Goal: Information Seeking & Learning: Learn about a topic

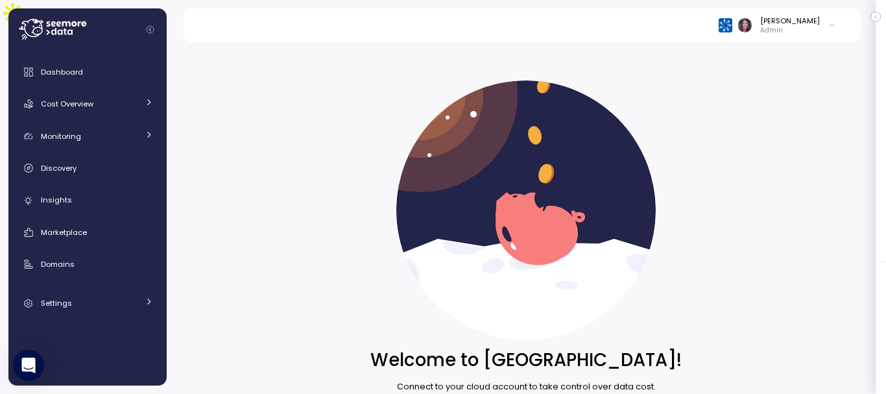
click at [736, 28] on div "[PERSON_NAME] Admin" at bounding box center [521, 25] width 646 height 34
click at [751, 25] on div at bounding box center [734, 25] width 32 height 14
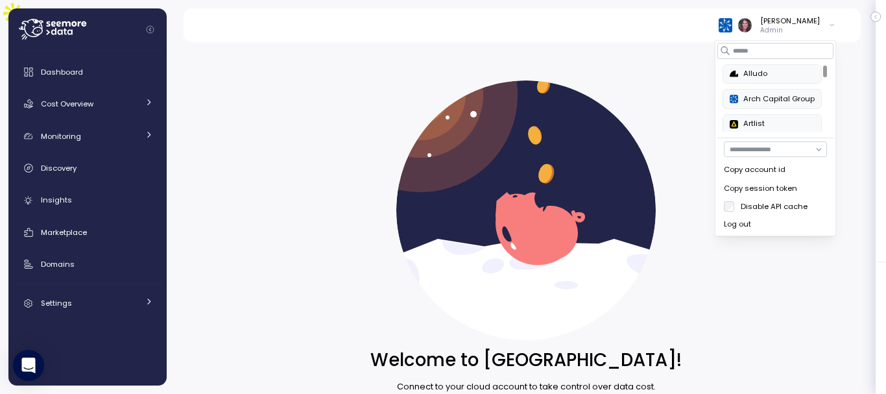
click at [732, 25] on img at bounding box center [725, 25] width 14 height 14
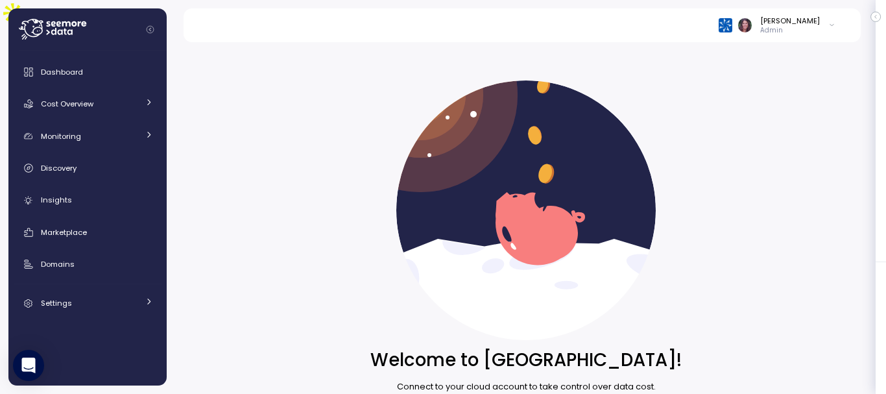
click at [732, 25] on img at bounding box center [725, 25] width 14 height 14
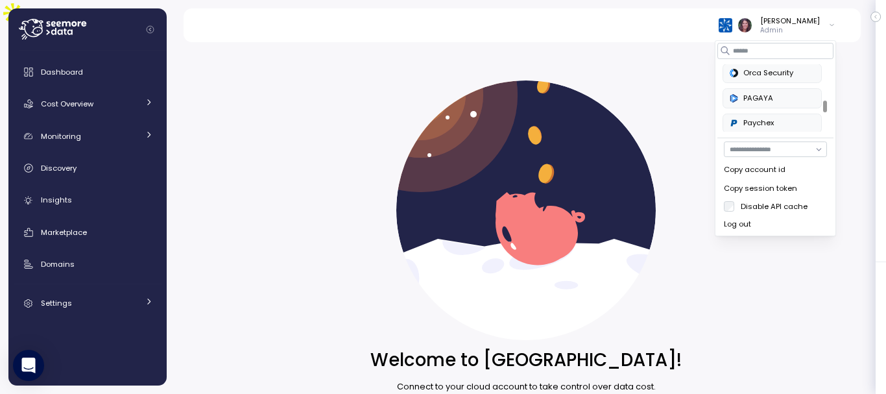
click at [823, 106] on div at bounding box center [825, 106] width 4 height 12
click at [770, 124] on div "Paychex" at bounding box center [771, 123] width 85 height 12
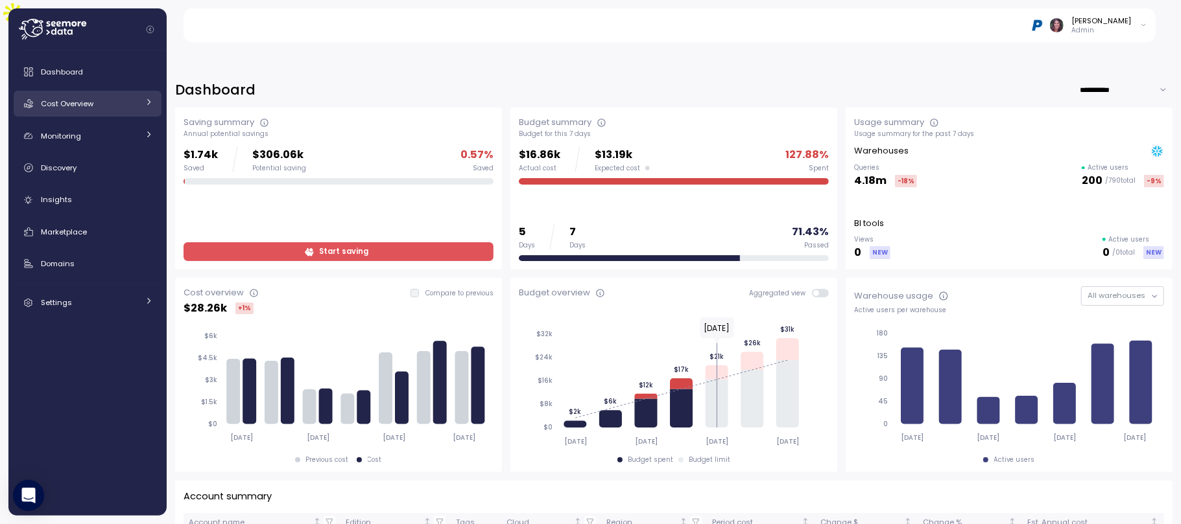
click at [105, 102] on div "Cost Overview" at bounding box center [89, 103] width 97 height 13
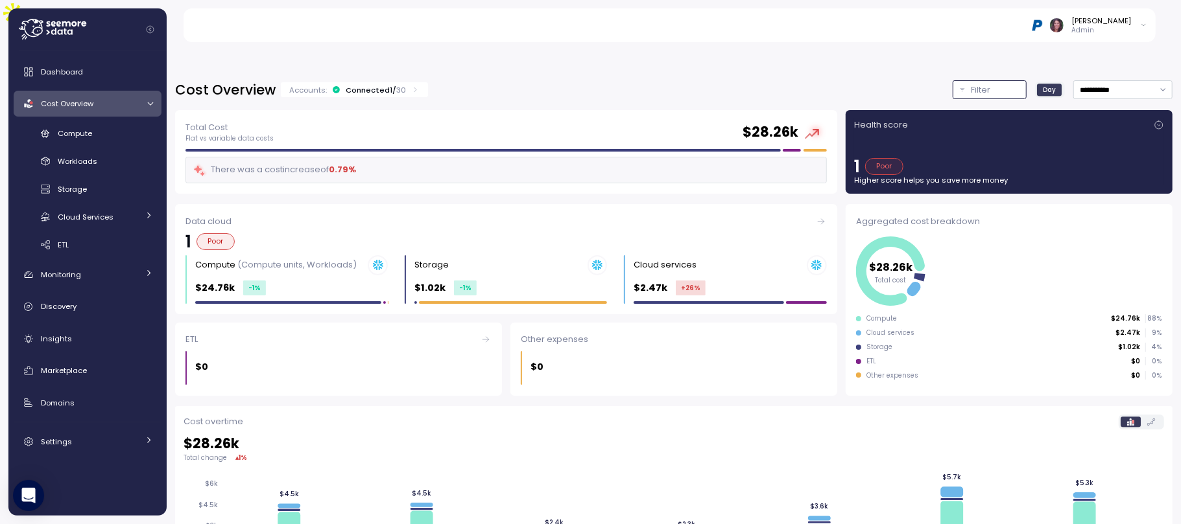
click at [971, 84] on p "Filter" at bounding box center [980, 90] width 19 height 13
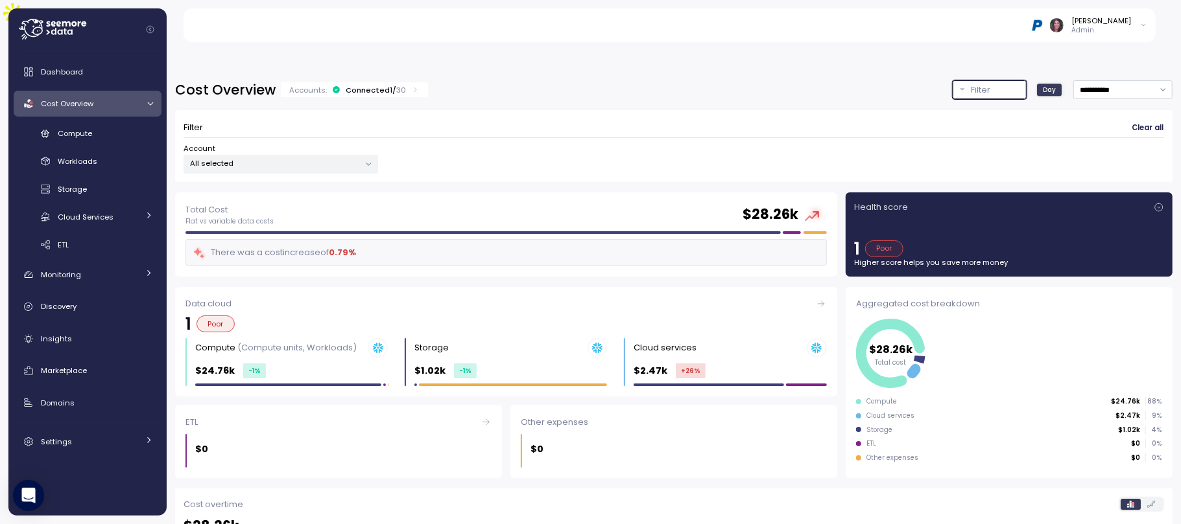
click at [335, 158] on p "All selected" at bounding box center [275, 163] width 169 height 10
click at [259, 182] on p "Select All" at bounding box center [258, 185] width 34 height 10
click at [617, 99] on div "Filter Clear all Account All selected" at bounding box center [673, 140] width 997 height 83
click at [229, 155] on div "All selected" at bounding box center [280, 164] width 194 height 19
click at [600, 110] on div "Filter Clear all Account All selected" at bounding box center [673, 146] width 997 height 72
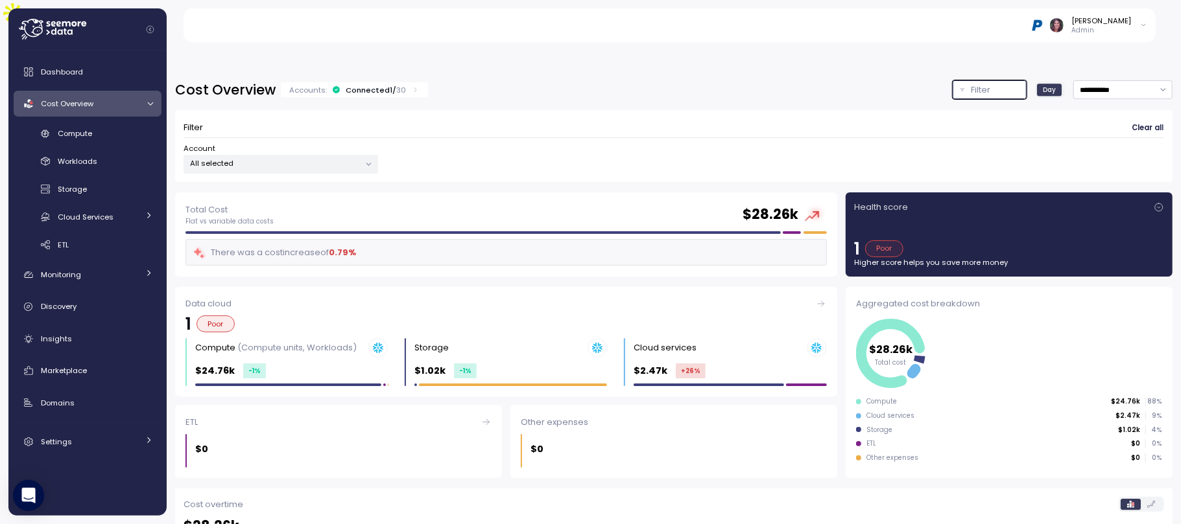
click at [978, 64] on div "**********" at bounding box center [674, 309] width 1014 height 491
click at [974, 84] on div "Filter" at bounding box center [995, 90] width 48 height 13
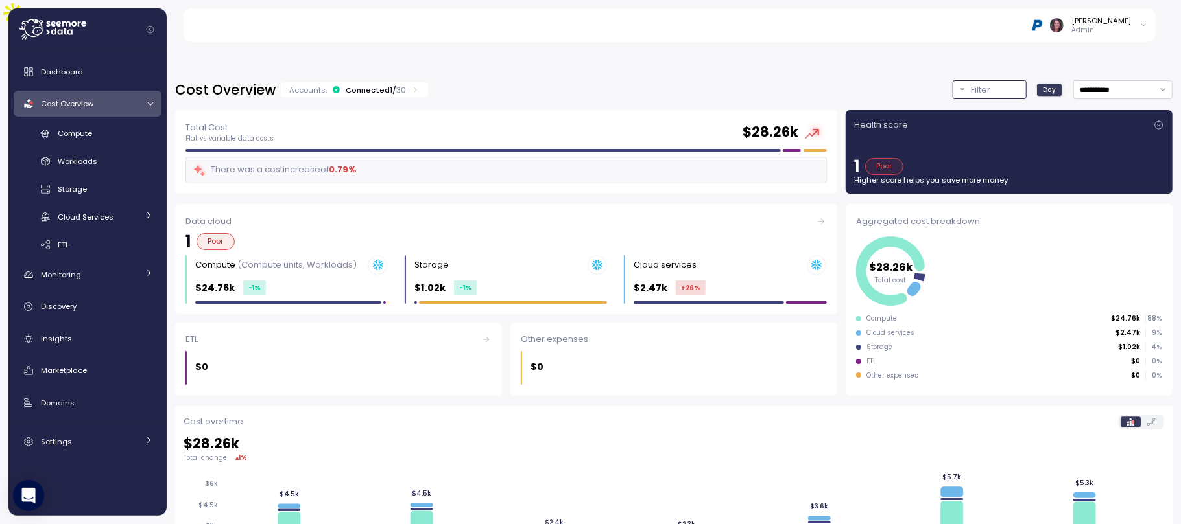
click at [974, 84] on div "Filter" at bounding box center [995, 90] width 48 height 13
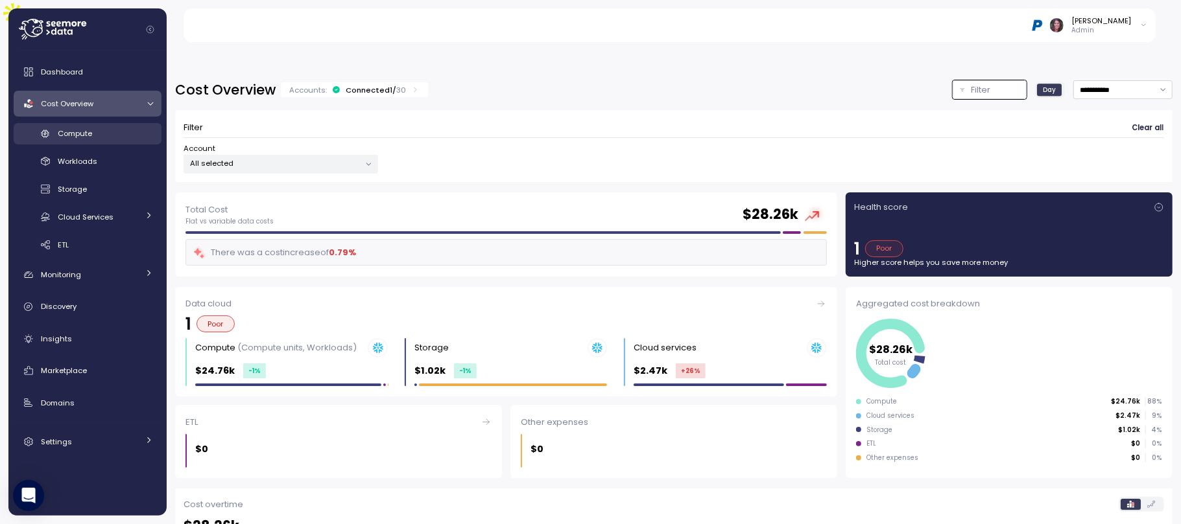
click at [65, 130] on span "Compute" at bounding box center [75, 133] width 34 height 10
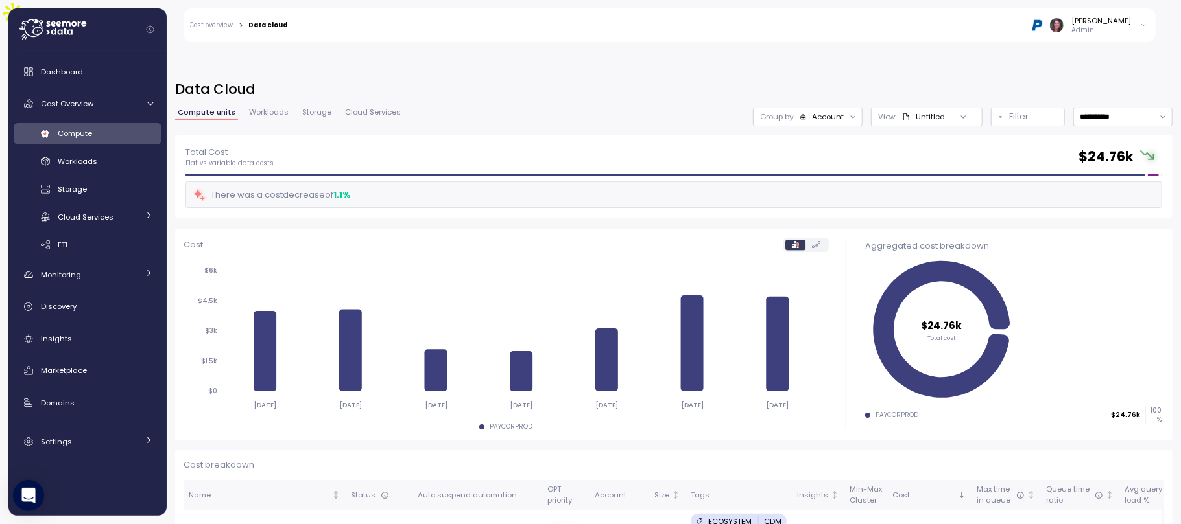
click at [812, 112] on div "Account" at bounding box center [828, 117] width 32 height 10
click at [799, 174] on div "Tags" at bounding box center [779, 181] width 78 height 16
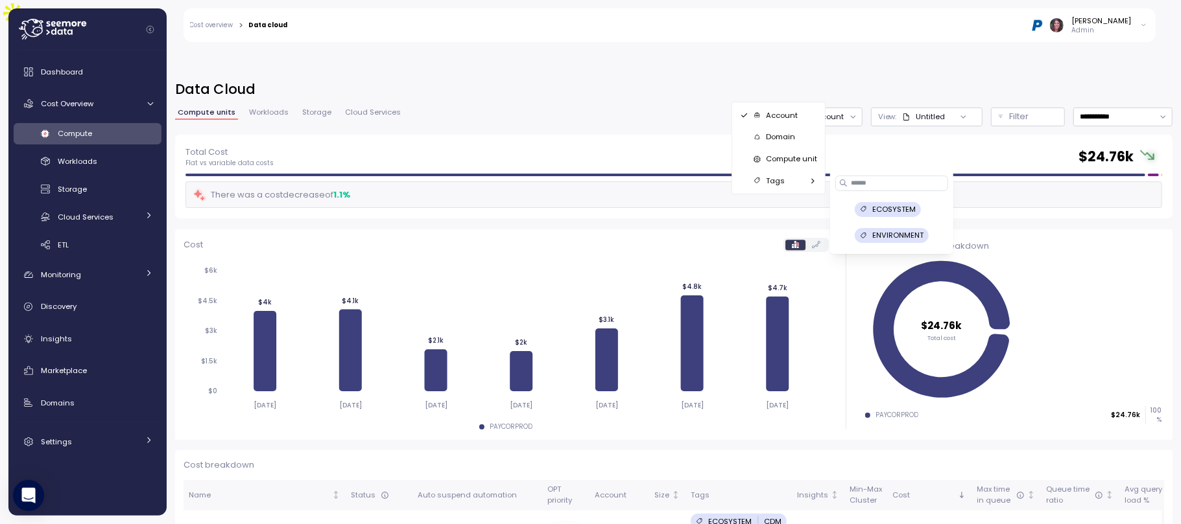
click at [799, 174] on div "Tags" at bounding box center [779, 181] width 78 height 16
click at [799, 112] on div "Account" at bounding box center [821, 117] width 45 height 10
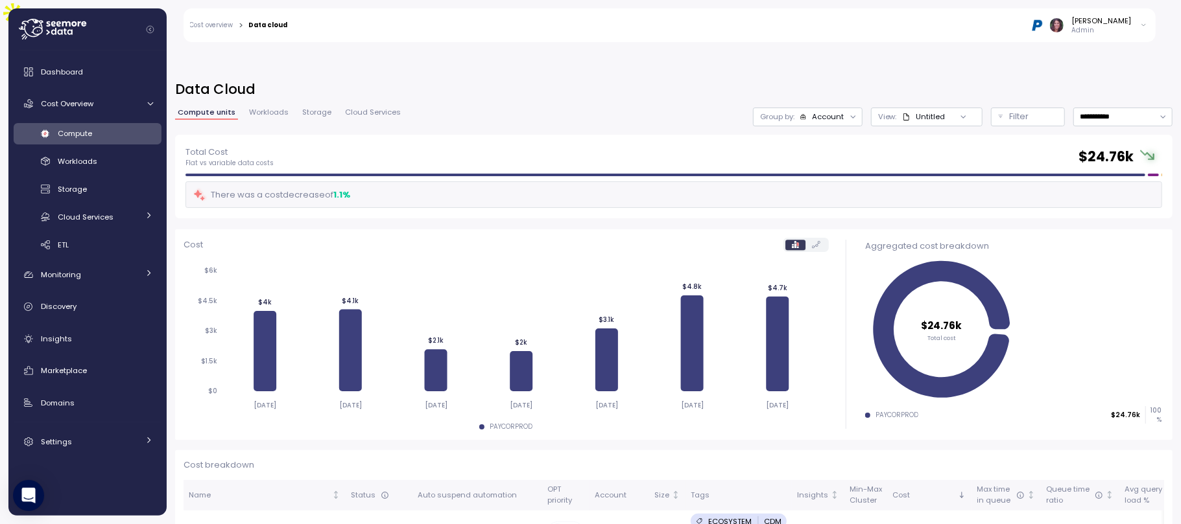
click at [799, 112] on div "Account" at bounding box center [821, 117] width 45 height 10
click at [779, 128] on div "Domain" at bounding box center [778, 137] width 88 height 22
click at [779, 145] on div "Total Cost Flat vs variable data costs $ 24.76k" at bounding box center [673, 156] width 976 height 23
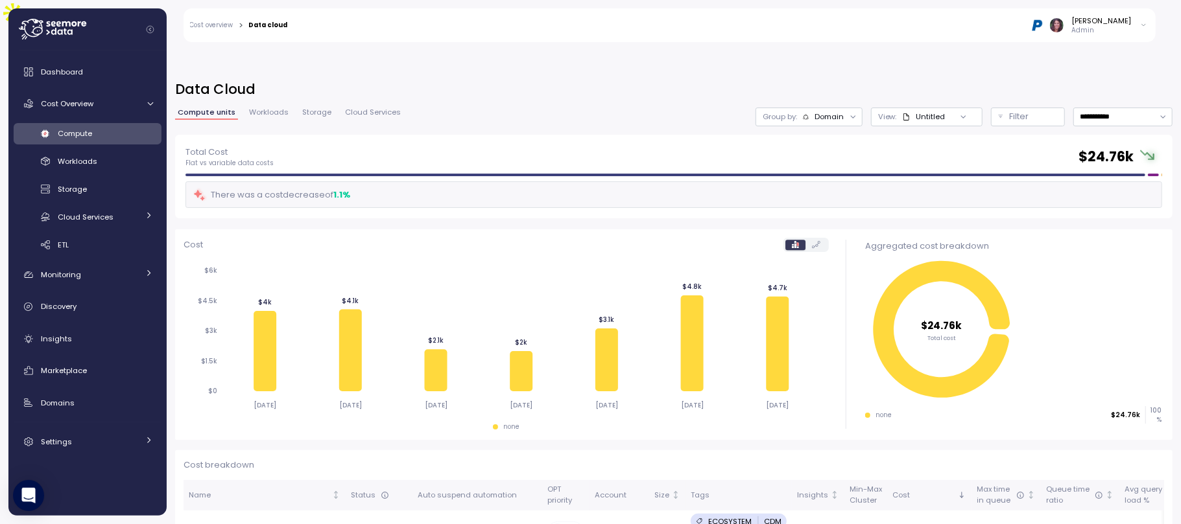
click at [902, 112] on div "Untitled" at bounding box center [923, 117] width 43 height 10
click at [802, 112] on div "Domain" at bounding box center [823, 117] width 42 height 10
click at [631, 108] on div "**********" at bounding box center [673, 117] width 997 height 19
click at [1009, 110] on p "Filter" at bounding box center [1018, 116] width 19 height 13
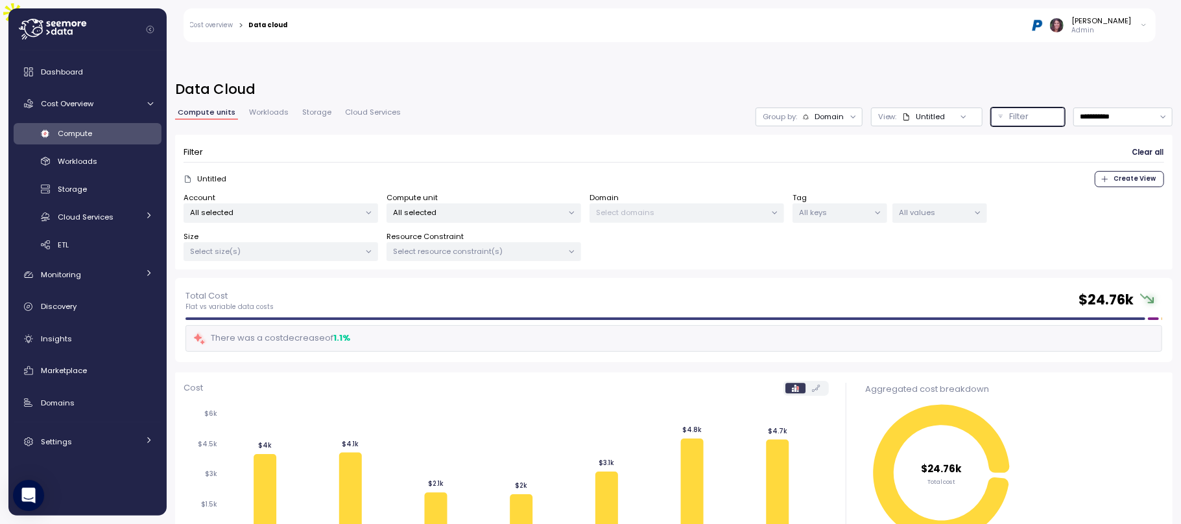
click at [646, 204] on div "Select domains" at bounding box center [686, 213] width 194 height 19
click at [642, 207] on p "Select domains" at bounding box center [680, 212] width 169 height 10
click at [1044, 26] on img at bounding box center [1037, 25] width 14 height 14
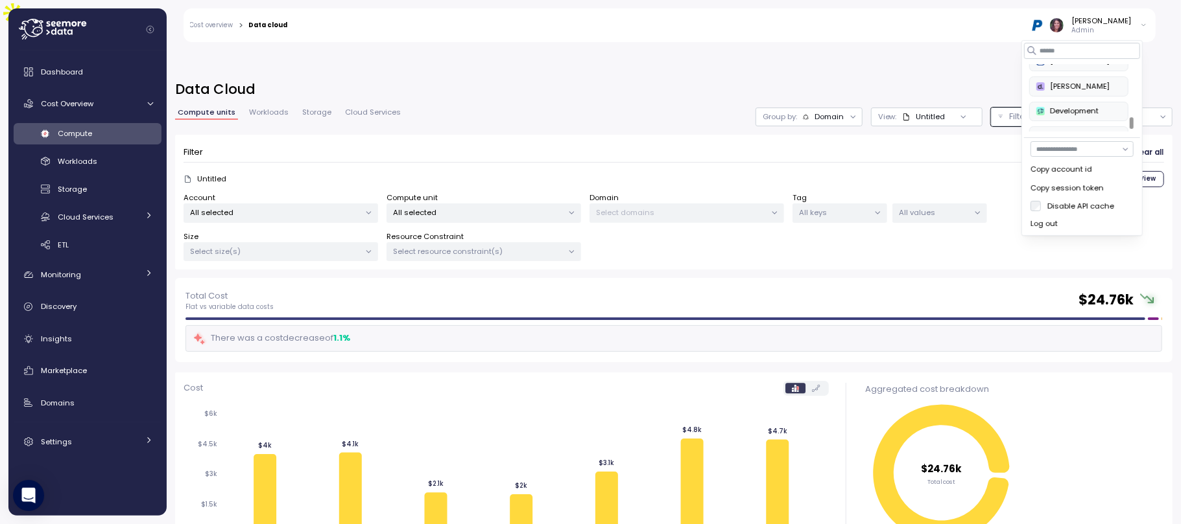
scroll to position [537, 0]
click at [1133, 125] on div at bounding box center [1131, 123] width 4 height 12
click at [1072, 68] on div "SurveyMonkey" at bounding box center [1078, 62] width 85 height 12
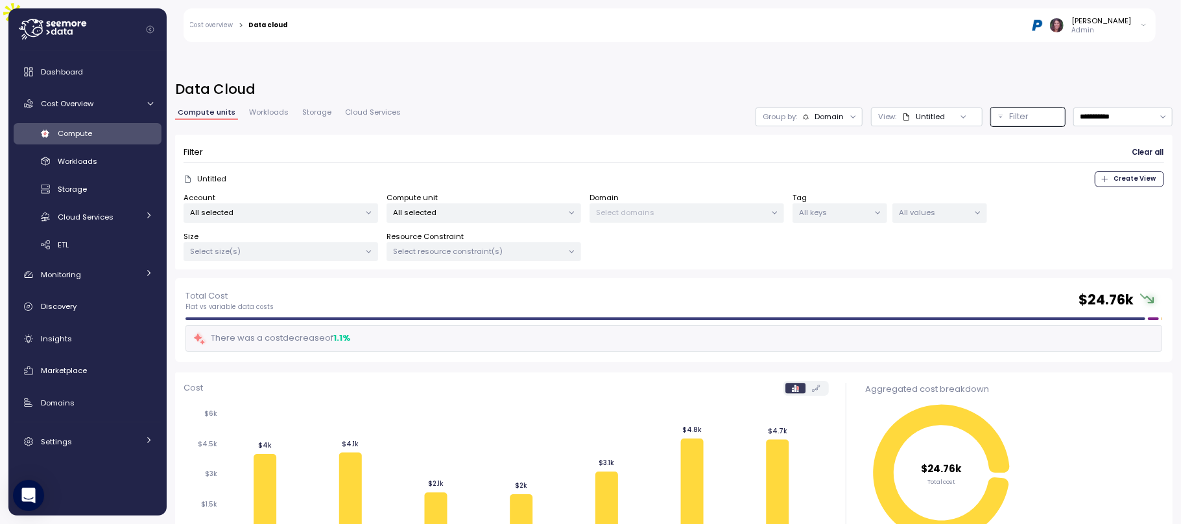
click at [737, 143] on div "Filter Clear all" at bounding box center [673, 152] width 980 height 19
click at [917, 207] on p "All values" at bounding box center [933, 212] width 69 height 10
click at [274, 207] on p "All selected" at bounding box center [275, 212] width 169 height 10
click at [73, 75] on span "Dashboard" at bounding box center [62, 72] width 42 height 10
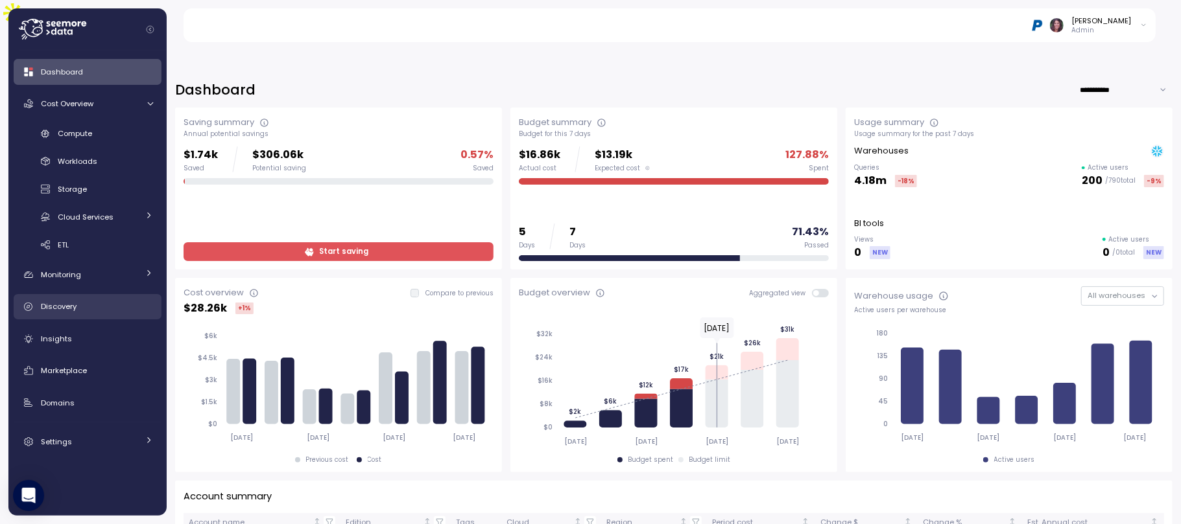
click at [66, 301] on div "Discovery" at bounding box center [97, 306] width 112 height 13
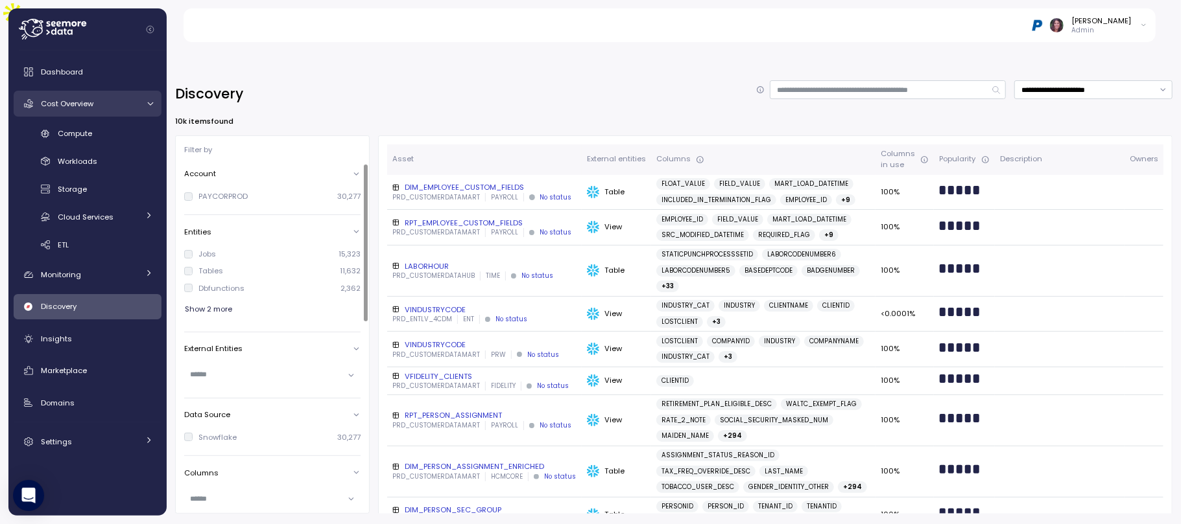
click at [78, 99] on span "Cost Overview" at bounding box center [67, 104] width 53 height 10
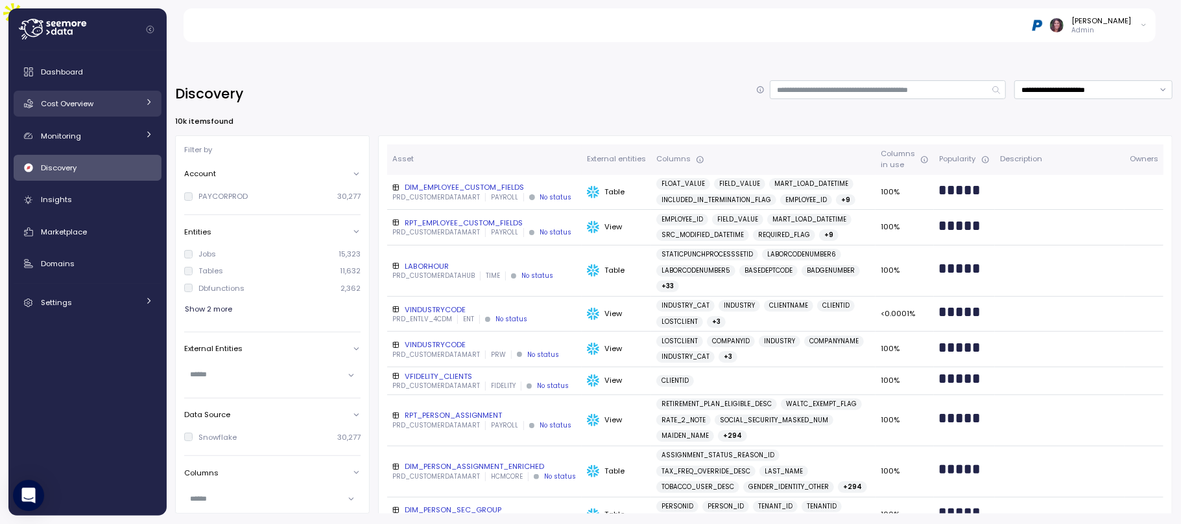
click at [78, 99] on span "Cost Overview" at bounding box center [67, 104] width 53 height 10
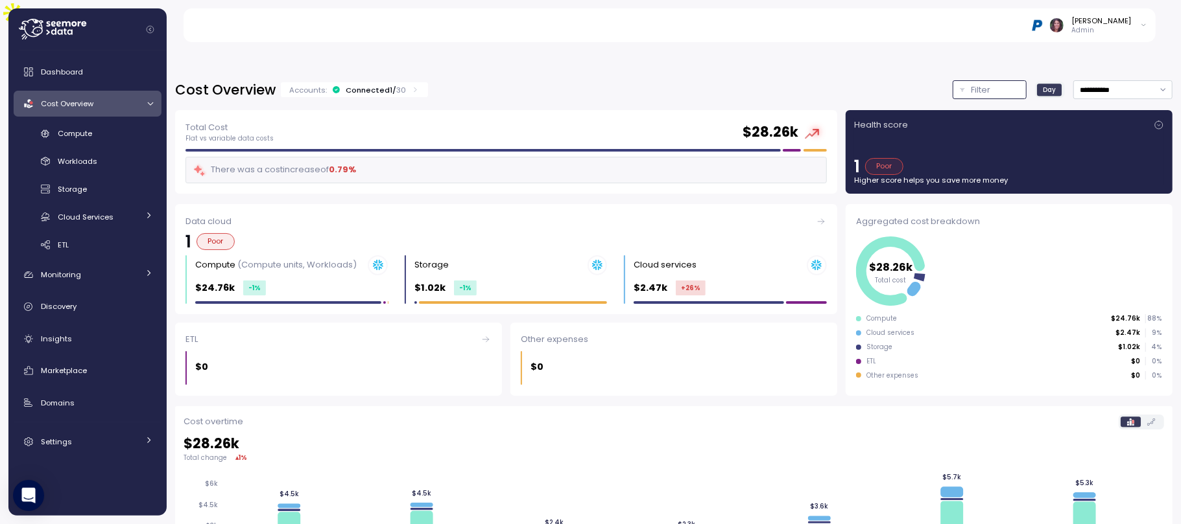
click at [971, 84] on div "Filter" at bounding box center [995, 90] width 48 height 13
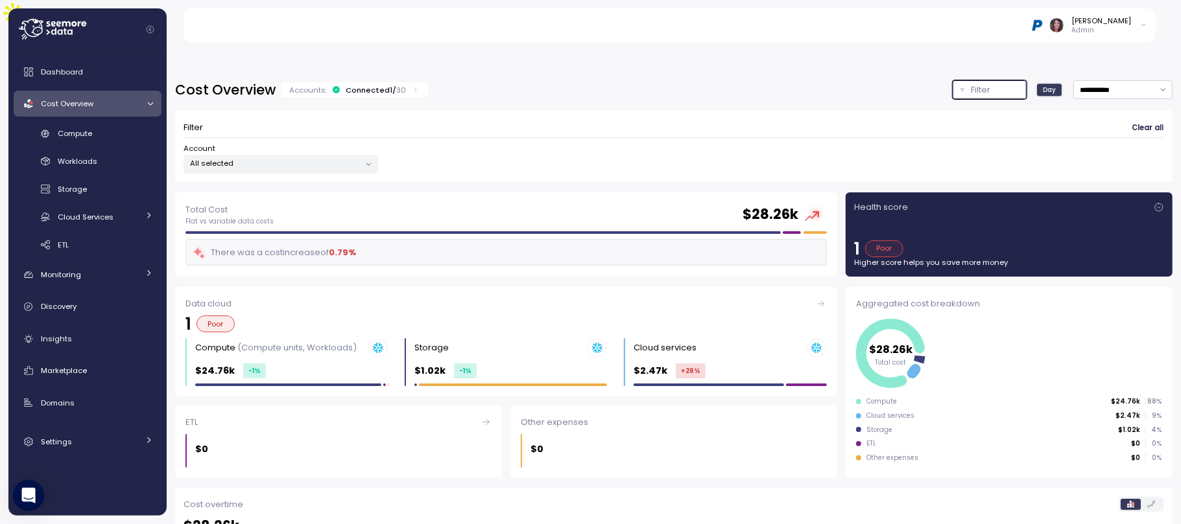
click at [286, 155] on div "All selected" at bounding box center [280, 164] width 194 height 19
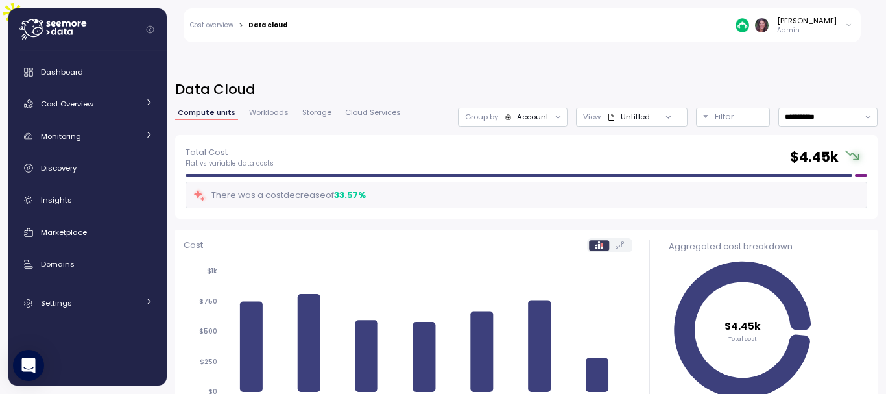
click at [517, 112] on div "Account" at bounding box center [533, 117] width 32 height 10
click at [608, 113] on icon at bounding box center [611, 116] width 6 height 7
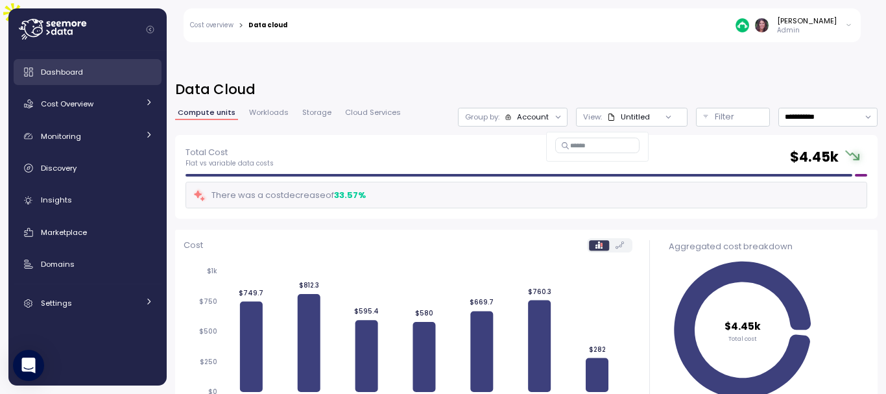
click at [79, 104] on span "Cost Overview" at bounding box center [67, 104] width 53 height 10
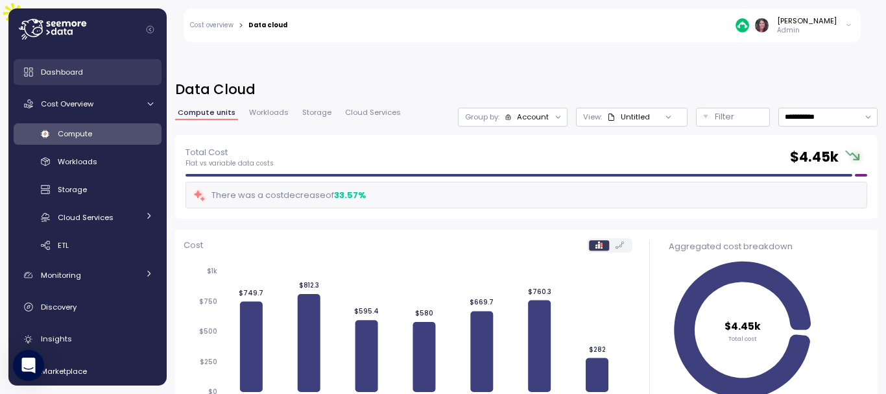
click at [68, 77] on div "Dashboard" at bounding box center [97, 71] width 112 height 13
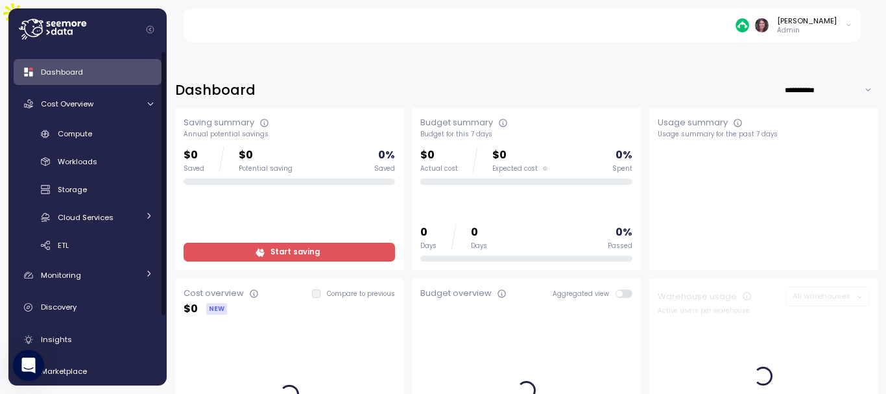
click at [97, 75] on div "Dashboard" at bounding box center [97, 71] width 112 height 13
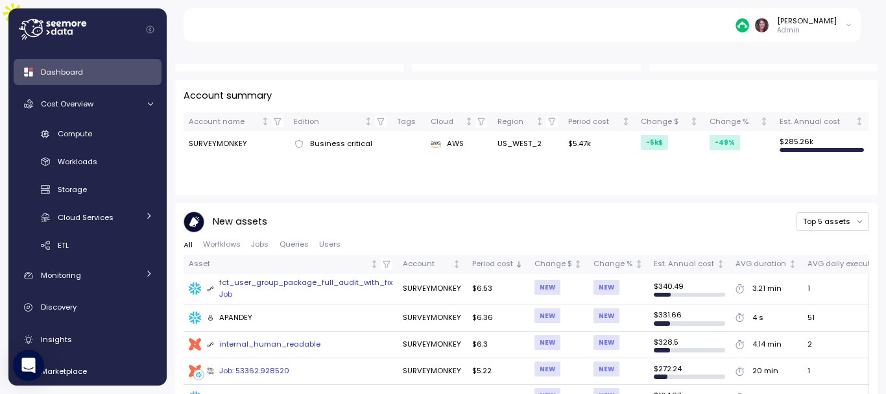
scroll to position [402, 0]
click at [325, 240] on button "Users" at bounding box center [330, 244] width 32 height 8
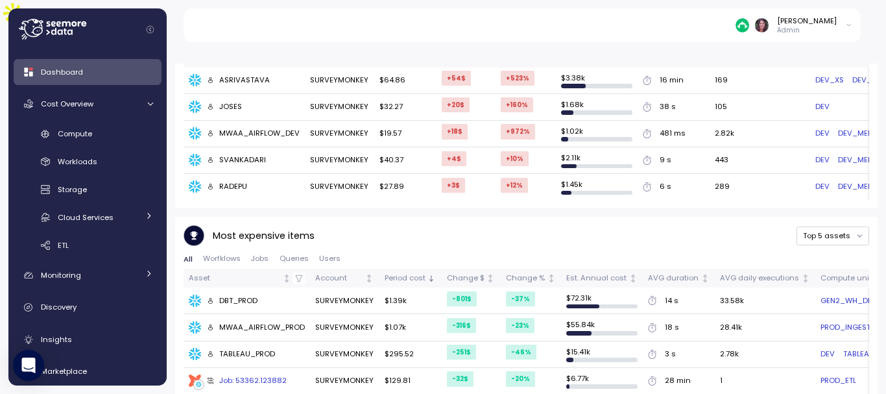
scroll to position [841, 0]
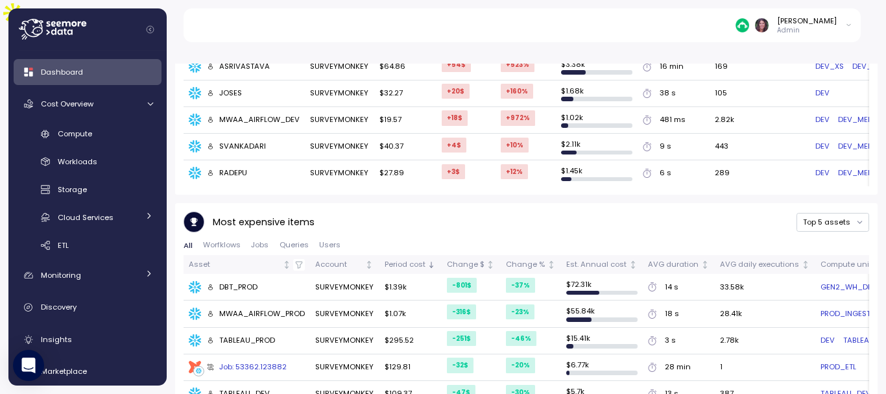
click at [325, 241] on span "Users" at bounding box center [329, 244] width 21 height 7
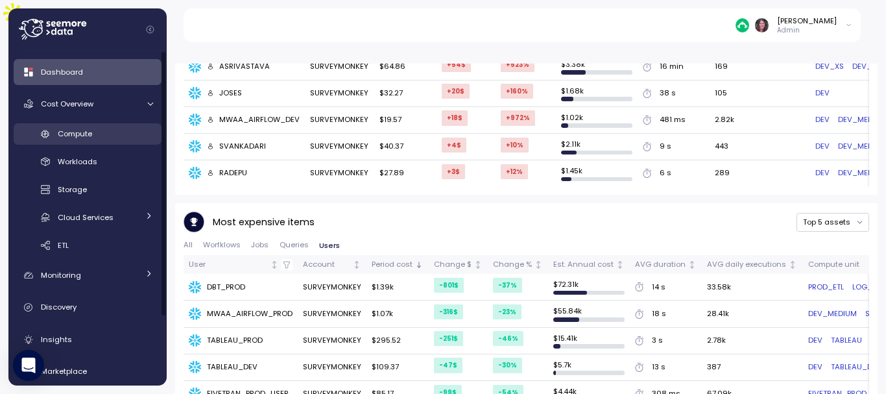
click at [113, 123] on link "Compute" at bounding box center [88, 133] width 148 height 21
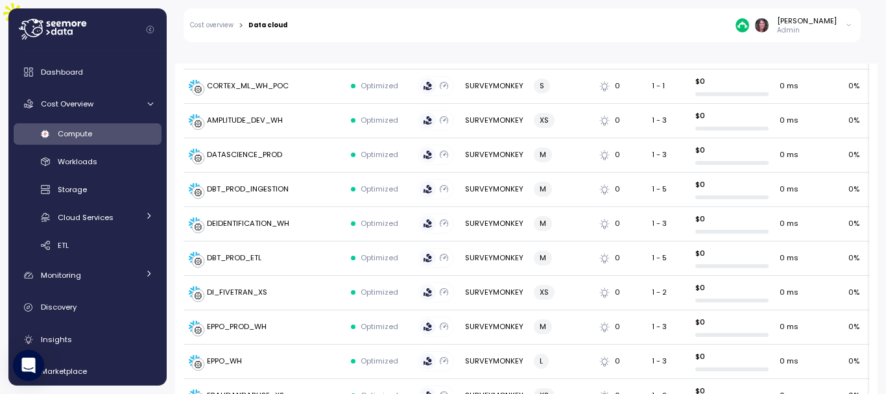
scroll to position [1847, 0]
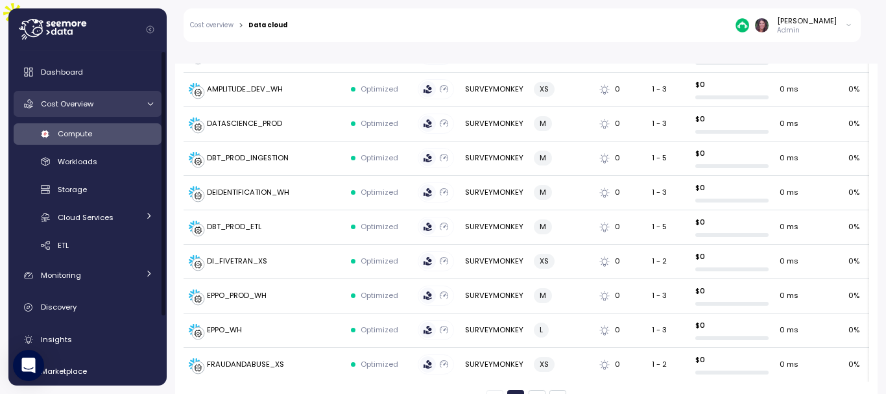
click at [92, 93] on link "Cost Overview" at bounding box center [88, 104] width 148 height 26
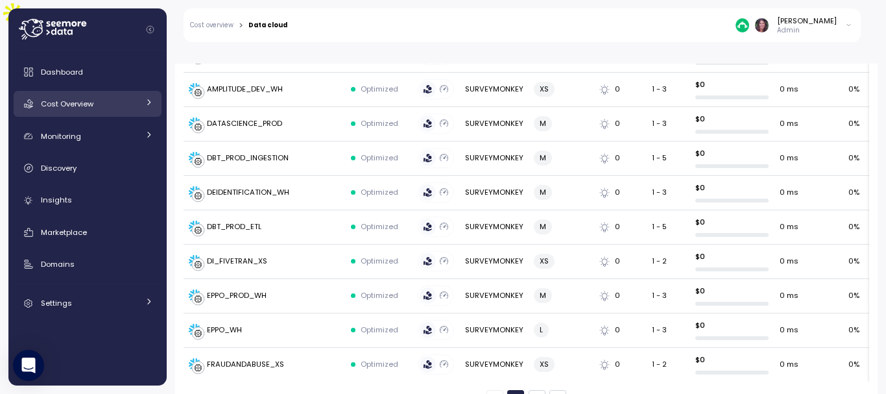
click at [92, 93] on link "Cost Overview" at bounding box center [88, 104] width 148 height 26
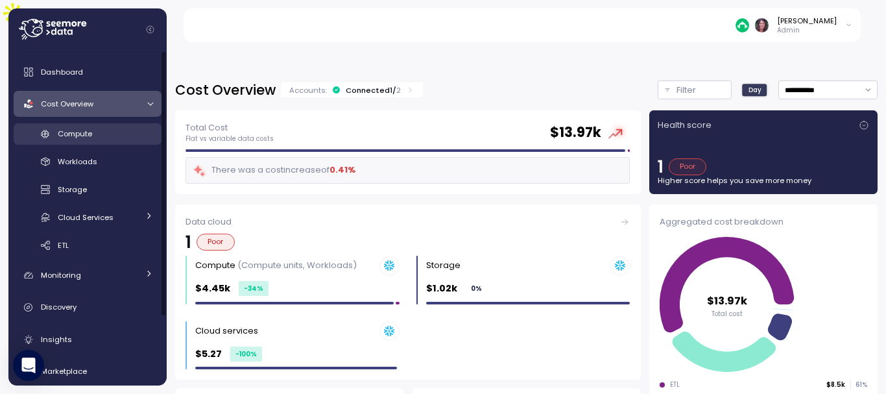
click at [97, 126] on link "Compute" at bounding box center [88, 133] width 148 height 21
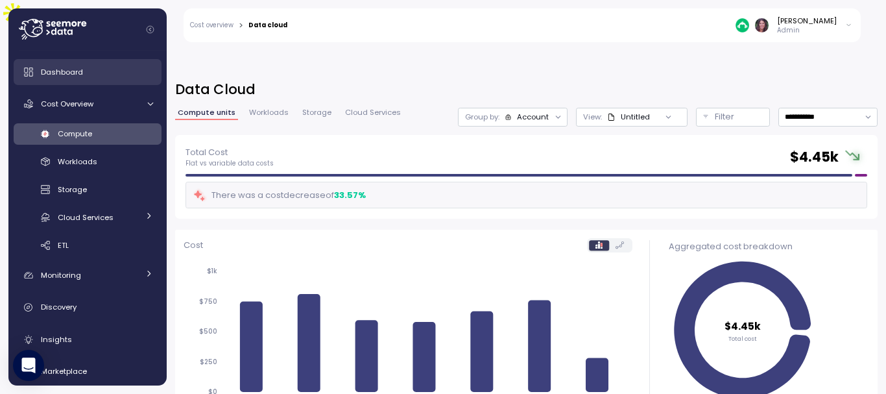
click at [88, 69] on div "Dashboard" at bounding box center [97, 71] width 112 height 13
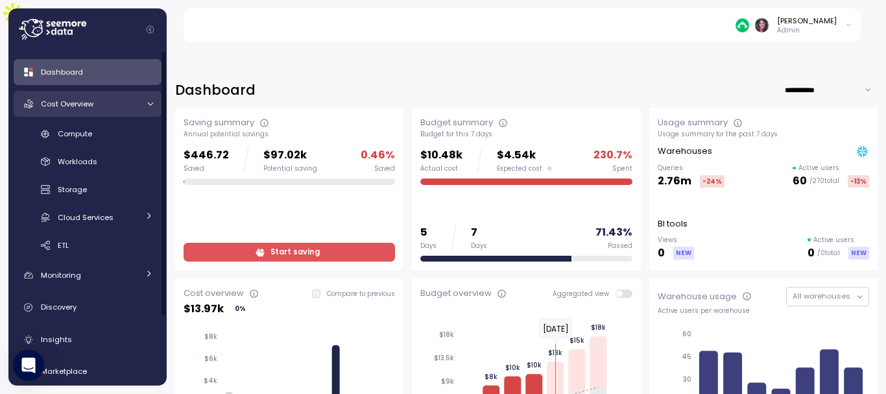
click at [95, 95] on link "Cost Overview" at bounding box center [88, 104] width 148 height 26
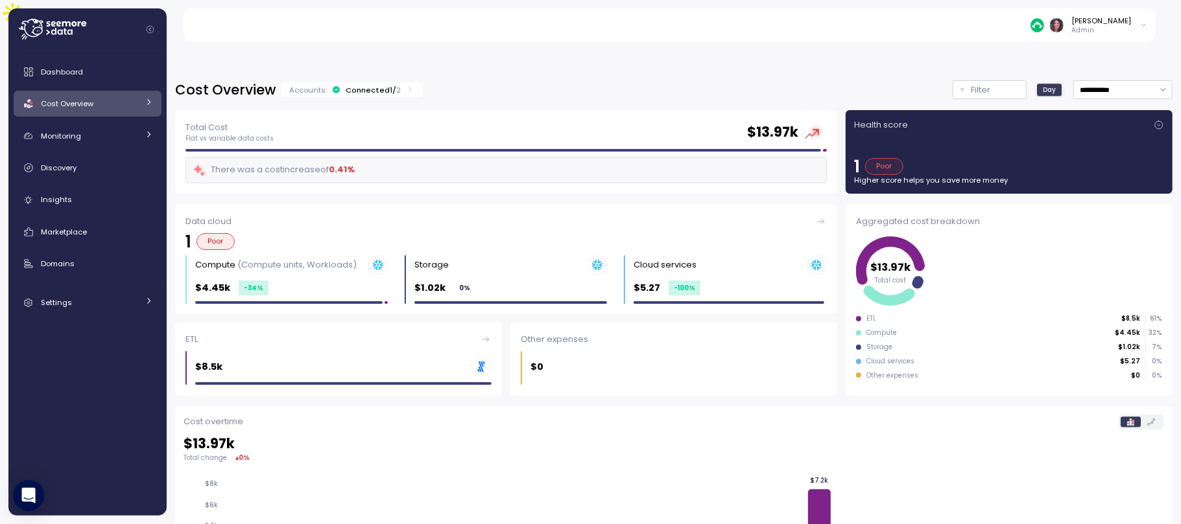
drag, startPoint x: 682, startPoint y: 3, endPoint x: 579, endPoint y: 53, distance: 114.5
click at [579, 80] on div "**********" at bounding box center [673, 89] width 997 height 19
click at [86, 166] on div "Discovery" at bounding box center [97, 167] width 112 height 13
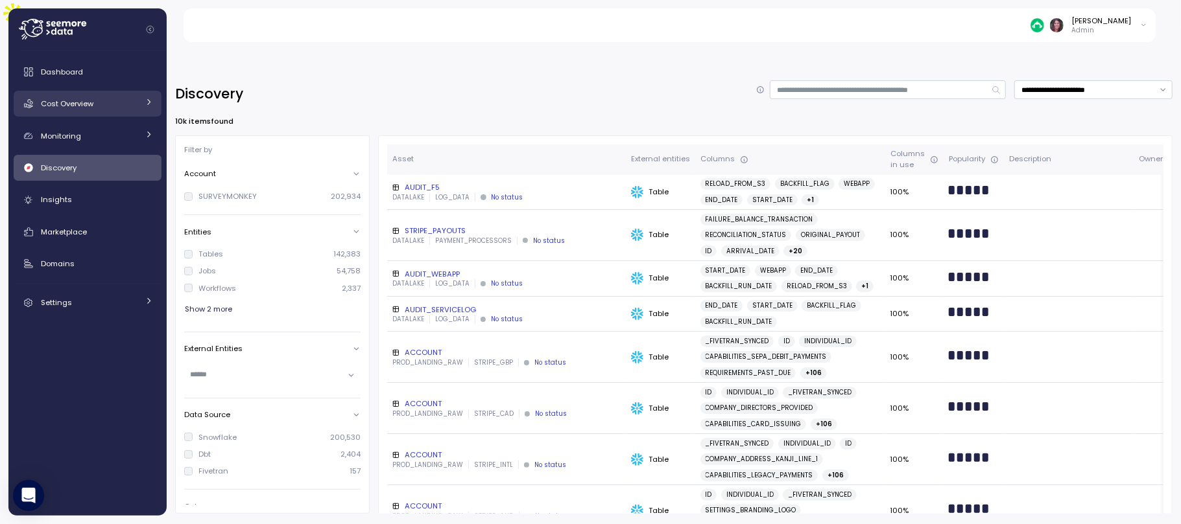
click at [97, 109] on div "Cost Overview" at bounding box center [89, 103] width 97 height 13
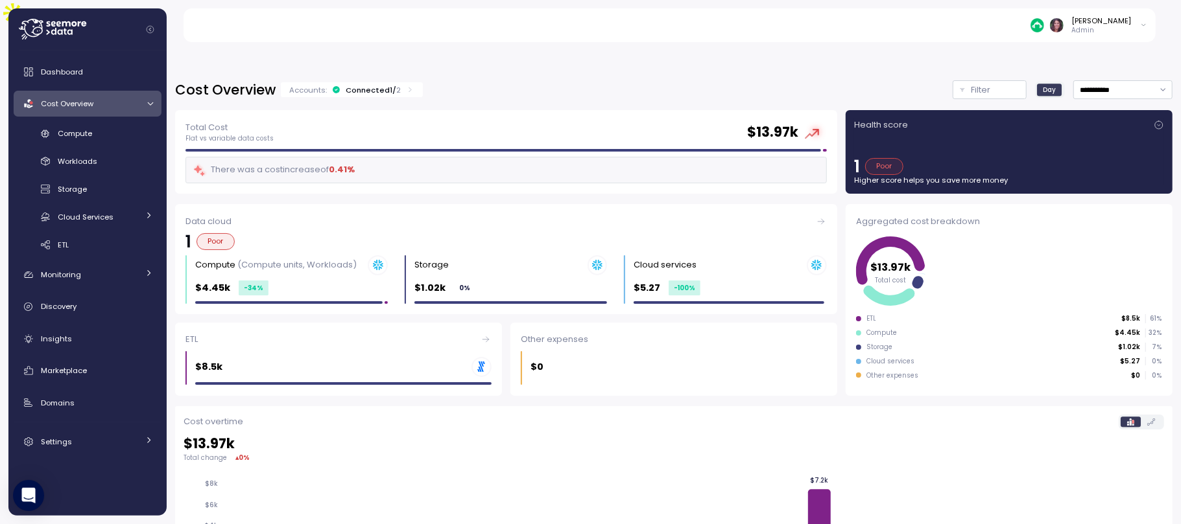
click at [140, 95] on link "Cost Overview" at bounding box center [88, 104] width 148 height 26
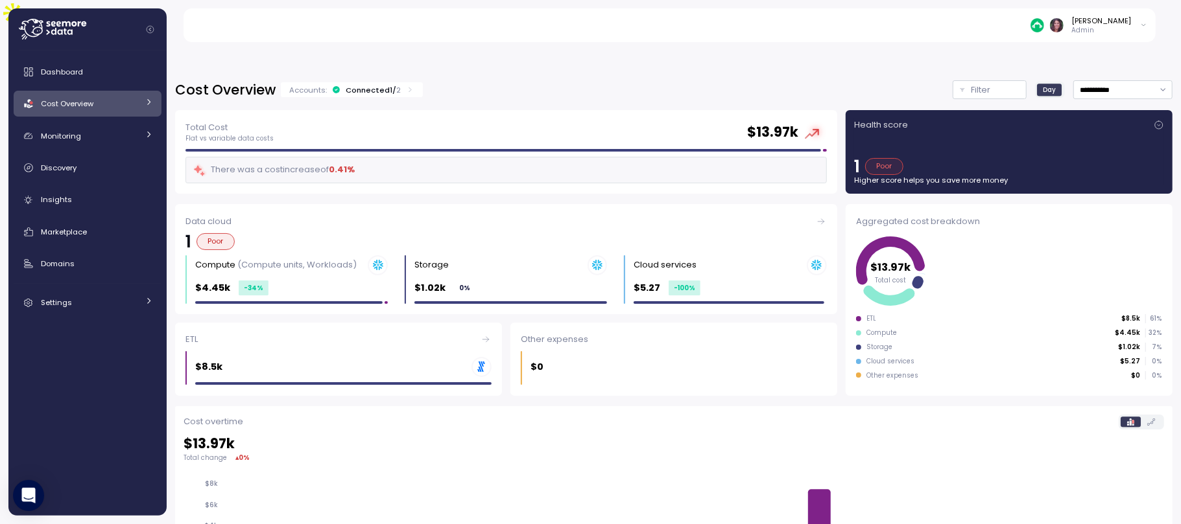
click at [138, 99] on link "Cost Overview" at bounding box center [88, 104] width 148 height 26
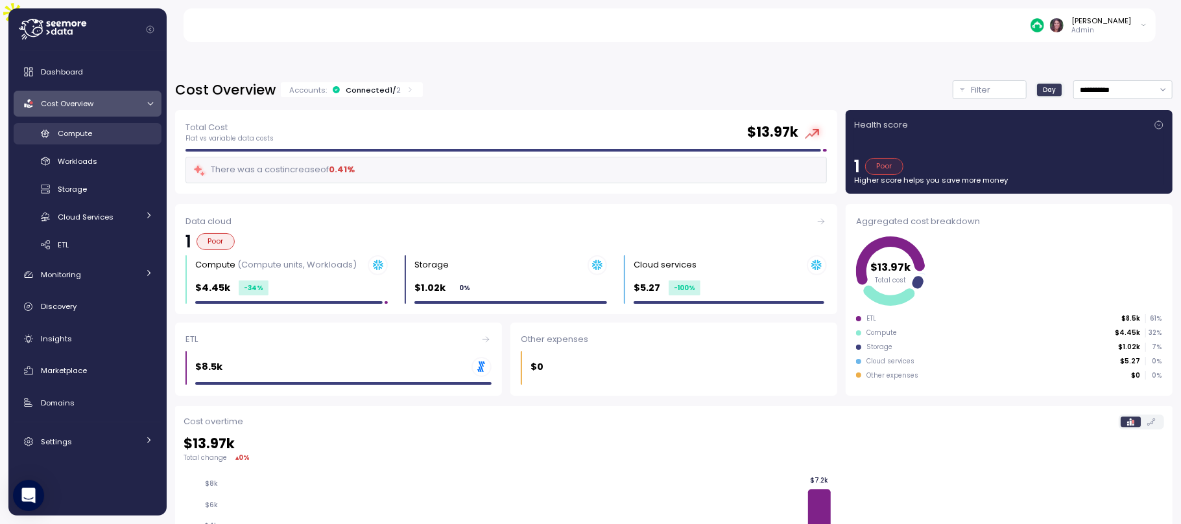
click at [68, 135] on span "Compute" at bounding box center [75, 133] width 34 height 10
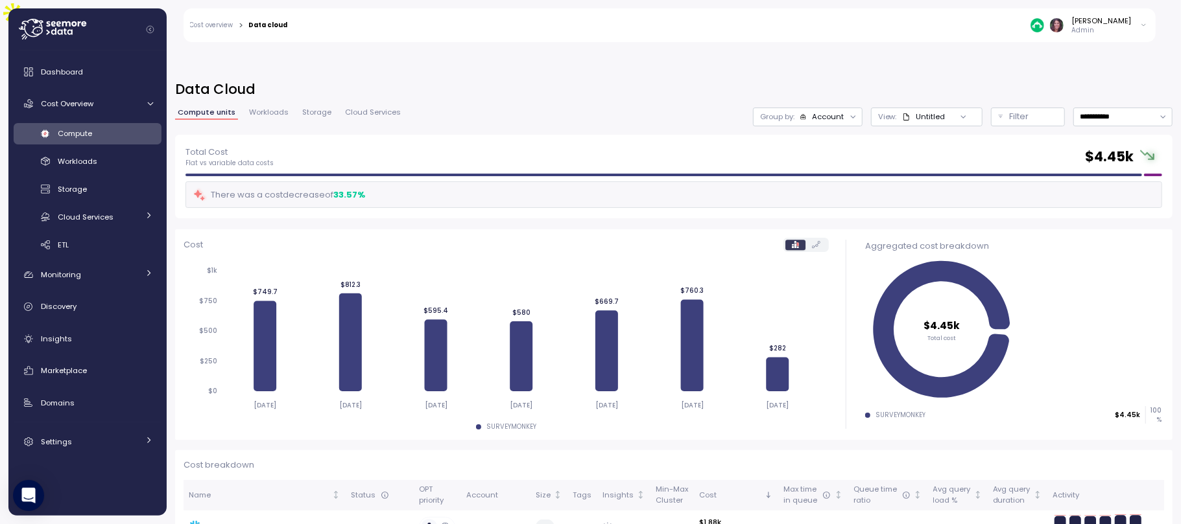
click at [812, 112] on div "Account" at bounding box center [828, 117] width 32 height 10
click at [776, 185] on p "Tags" at bounding box center [775, 181] width 19 height 10
click at [862, 180] on input at bounding box center [877, 184] width 85 height 16
click at [885, 112] on div "Untitled" at bounding box center [923, 117] width 43 height 10
click at [812, 112] on div "Account" at bounding box center [828, 117] width 32 height 10
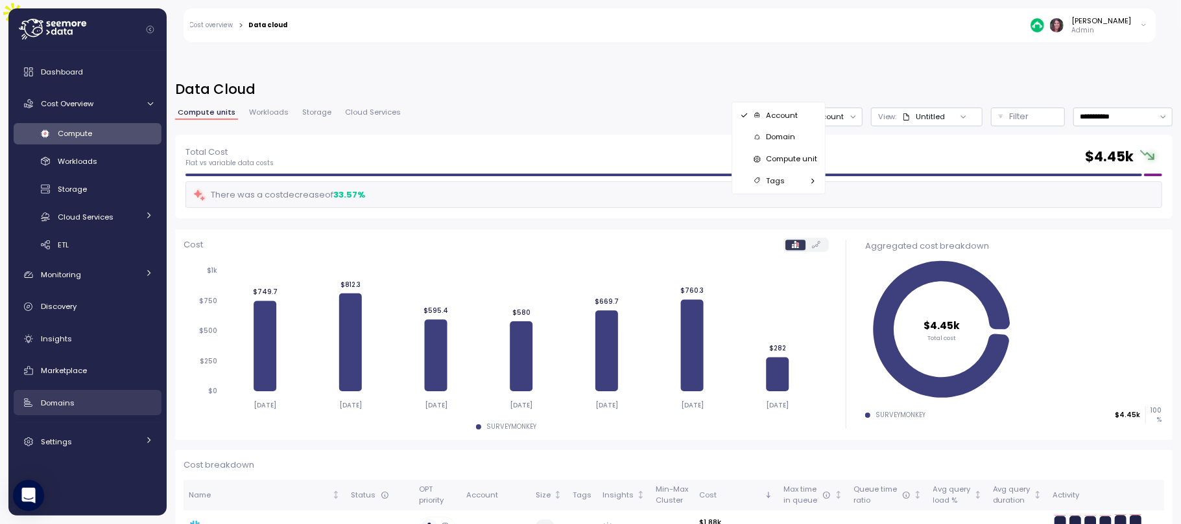
click at [104, 393] on div "Domains" at bounding box center [97, 403] width 112 height 13
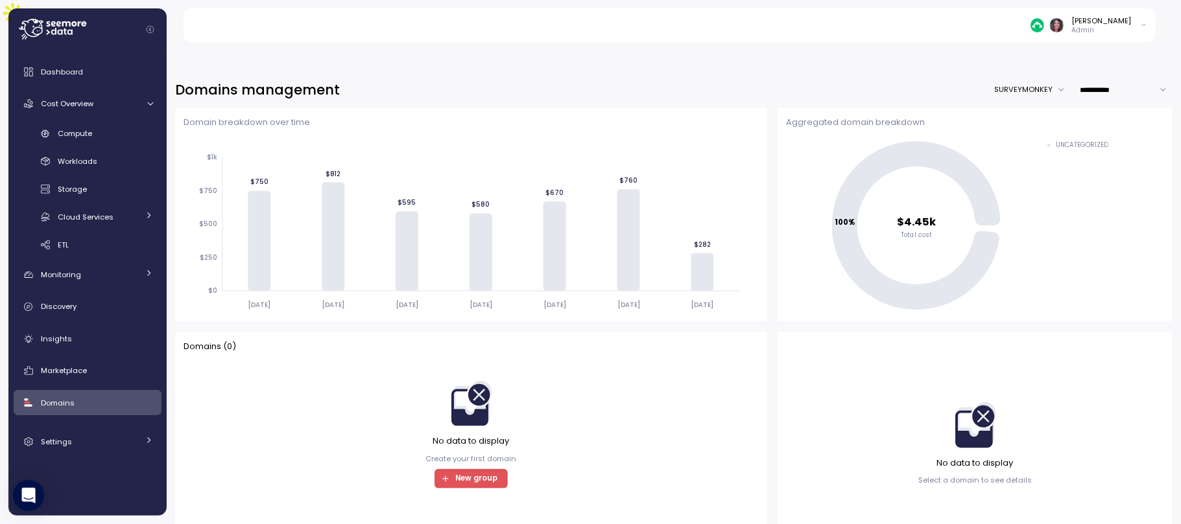
click at [467, 393] on span "New group" at bounding box center [476, 479] width 42 height 18
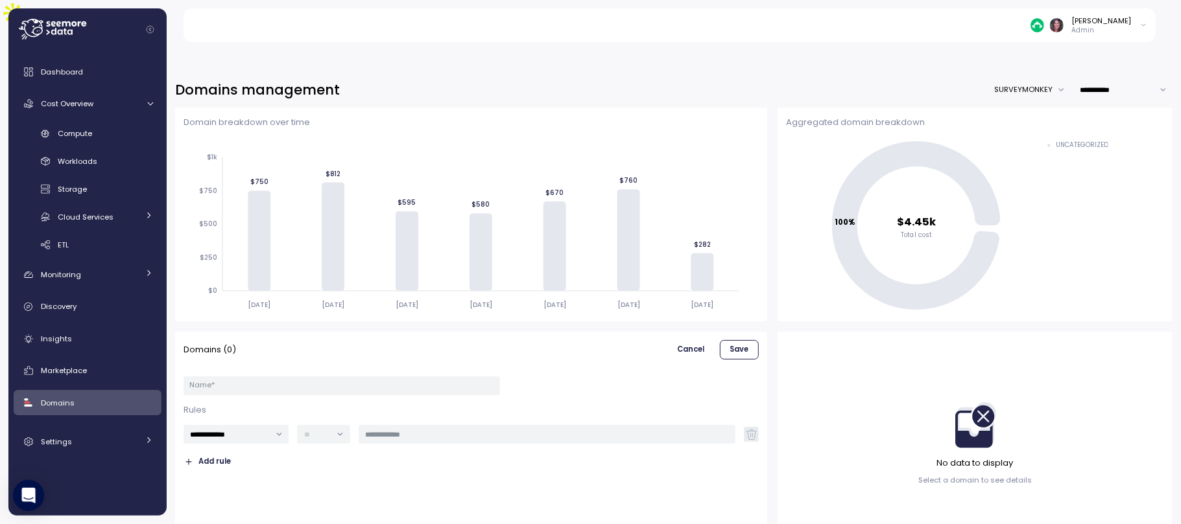
click at [250, 392] on div "**********" at bounding box center [470, 420] width 575 height 104
click at [239, 393] on input "**********" at bounding box center [236, 434] width 106 height 19
click at [236, 393] on div "Databases" at bounding box center [226, 448] width 41 height 10
type input "*********"
click at [390, 393] on div at bounding box center [546, 434] width 377 height 19
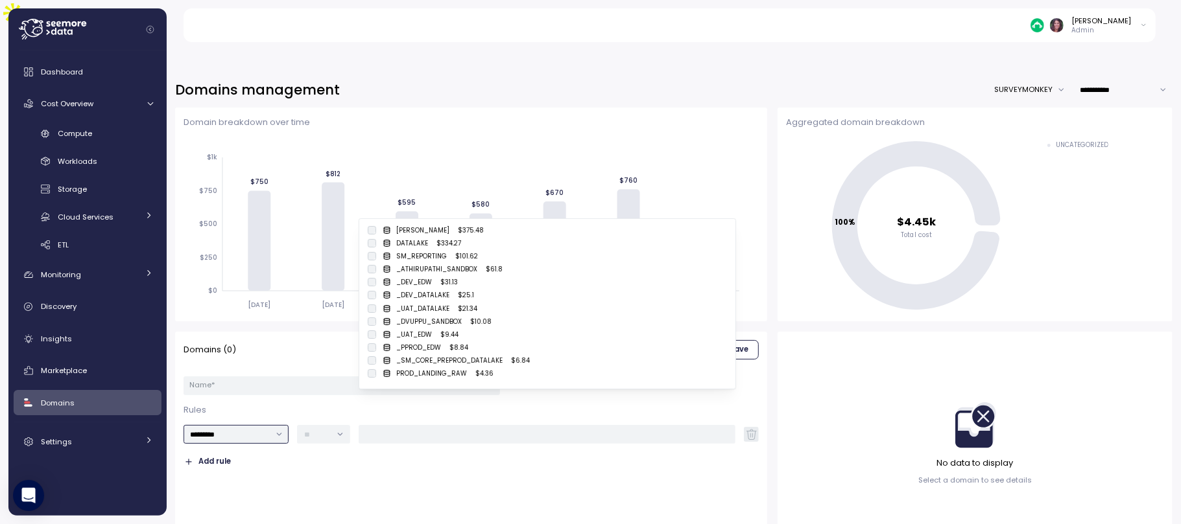
click at [239, 393] on input "*********" at bounding box center [236, 434] width 106 height 19
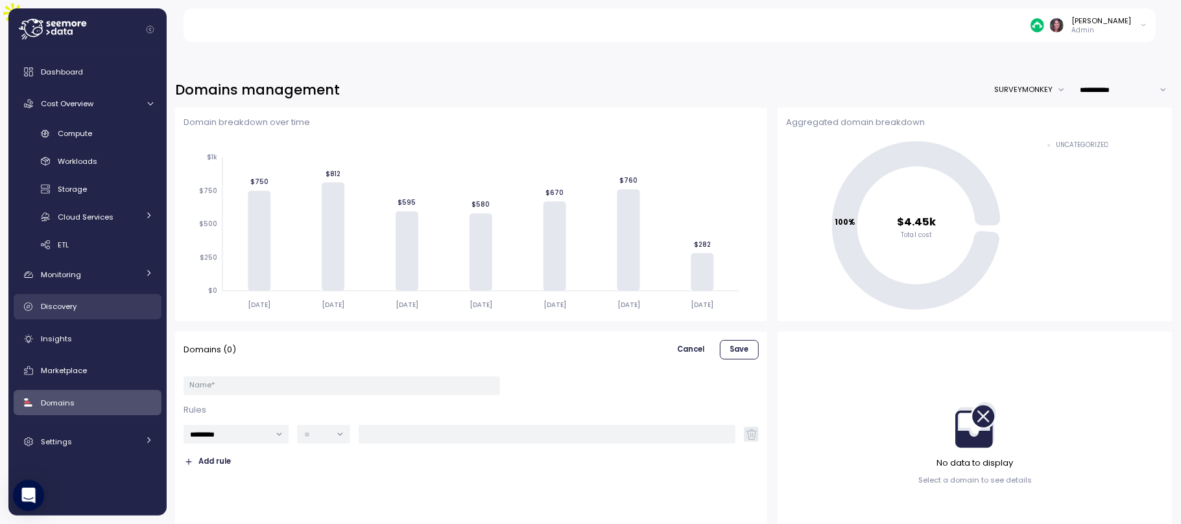
click at [82, 312] on div "Discovery" at bounding box center [97, 306] width 112 height 13
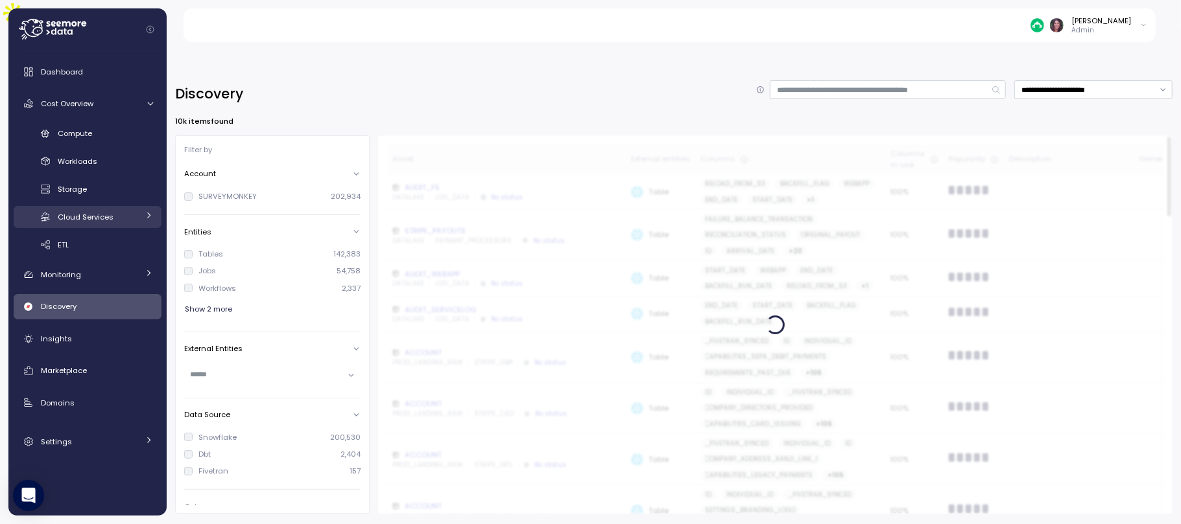
click at [84, 209] on link "Cloud Services" at bounding box center [88, 216] width 148 height 21
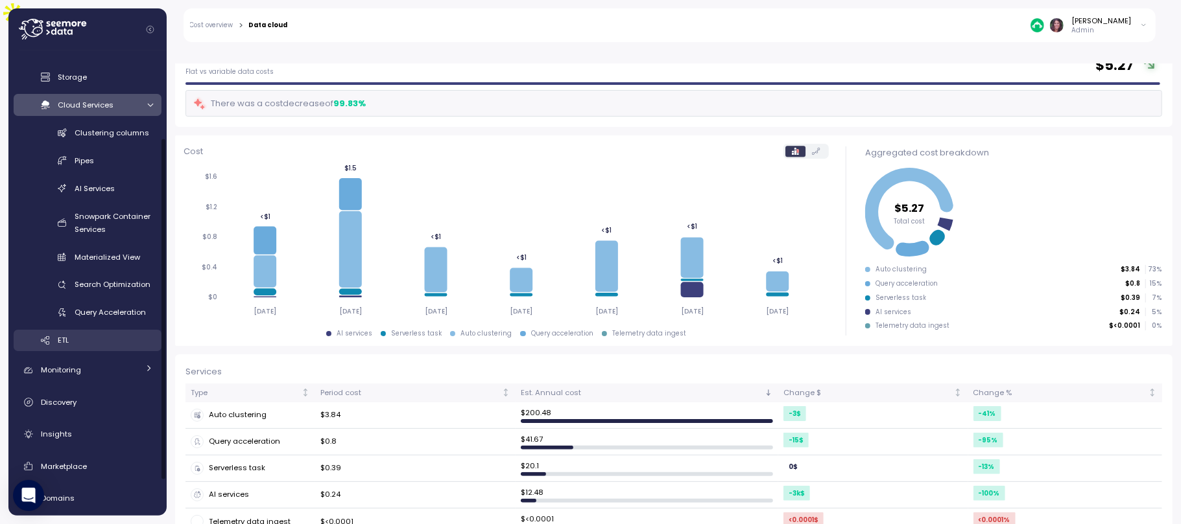
scroll to position [115, 0]
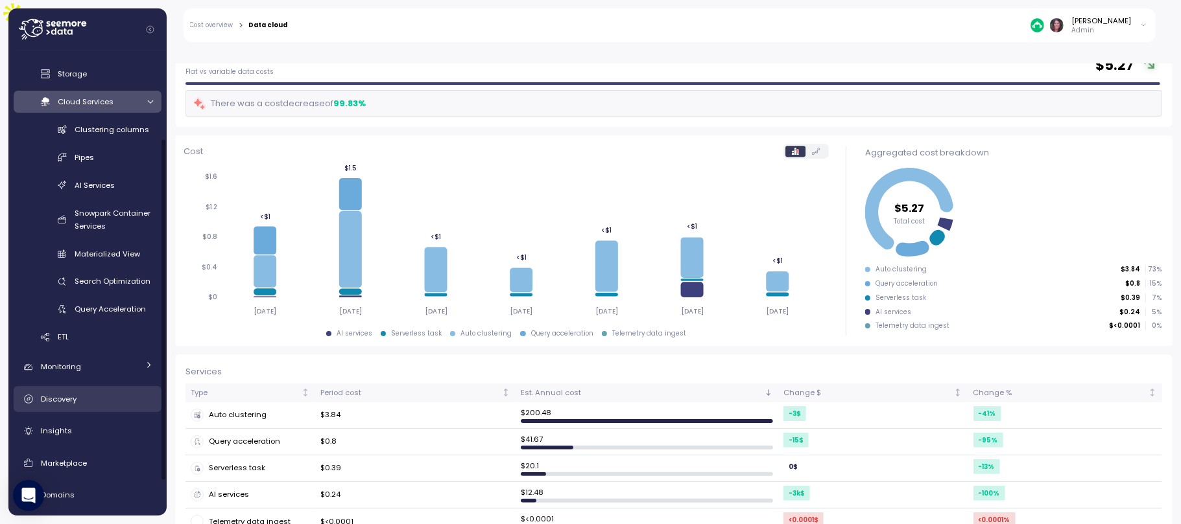
click at [60, 393] on span "Discovery" at bounding box center [59, 399] width 36 height 10
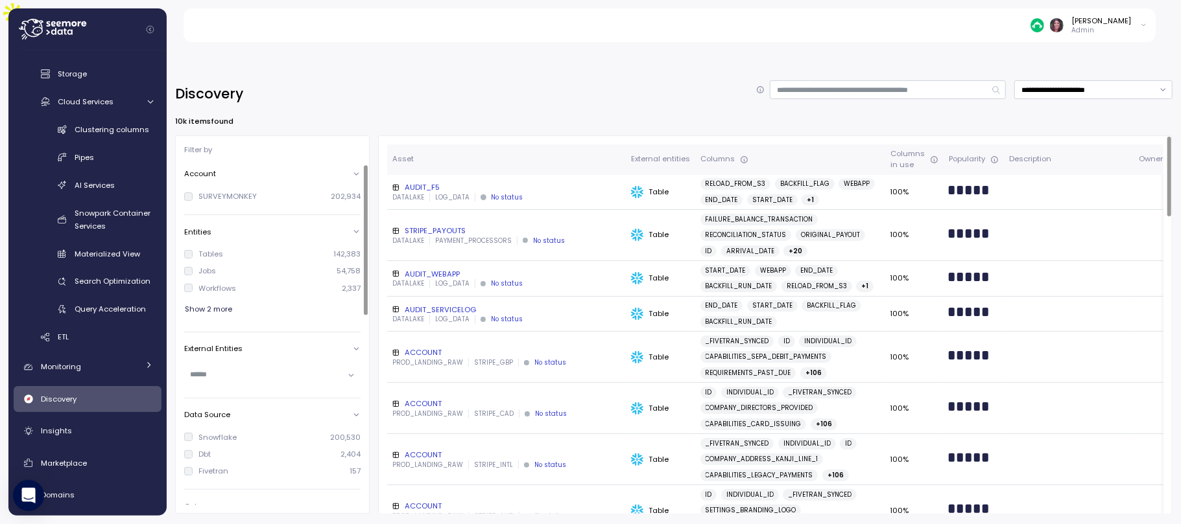
click at [366, 275] on div at bounding box center [366, 240] width 4 height 150
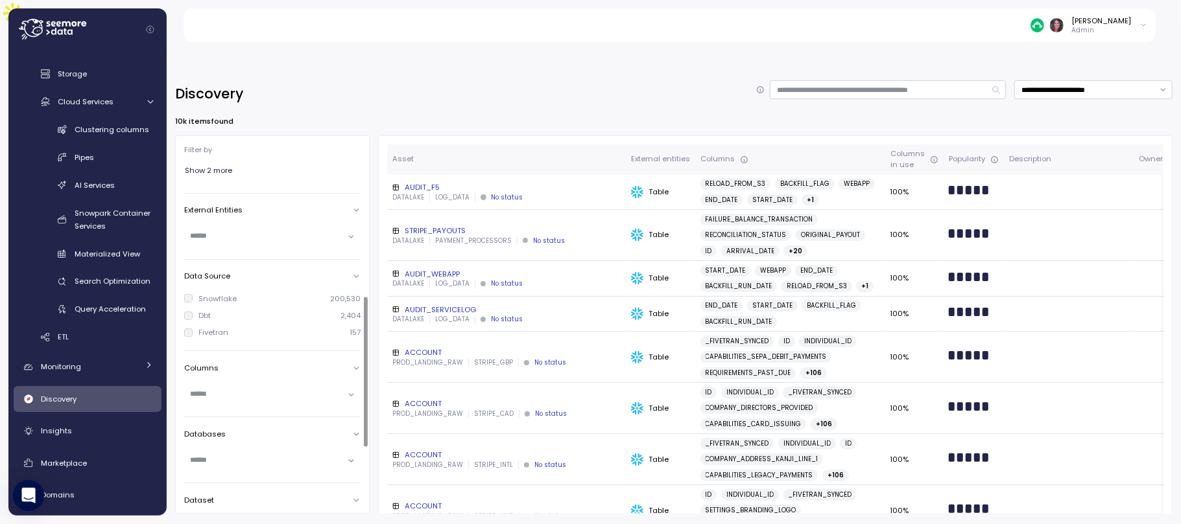
click at [364, 298] on div at bounding box center [366, 373] width 4 height 150
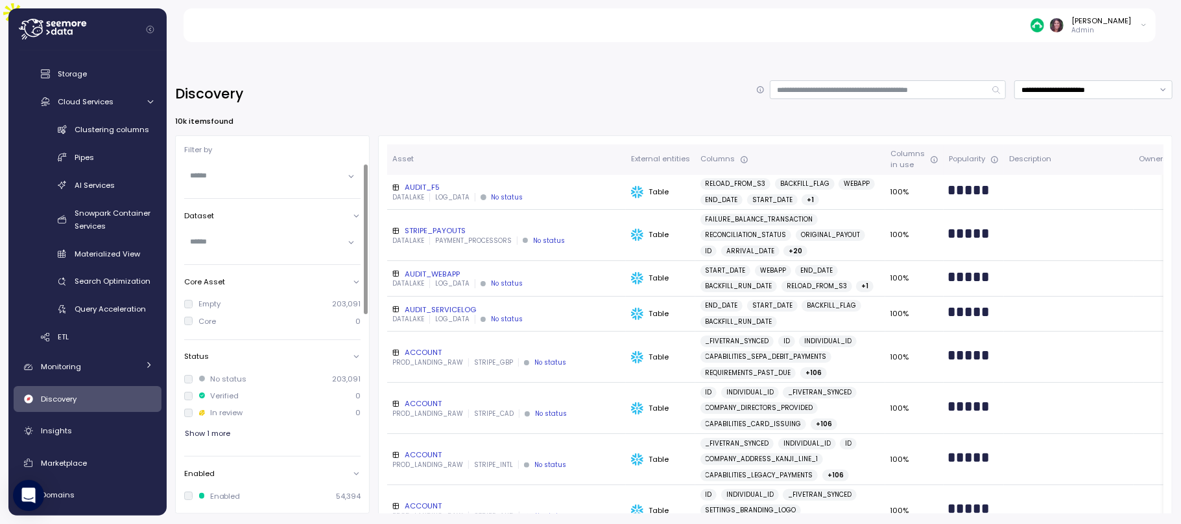
scroll to position [0, 0]
click at [207, 301] on span "Show 2 more" at bounding box center [208, 310] width 47 height 18
click at [222, 393] on input "text" at bounding box center [267, 409] width 152 height 12
type input "*"
click at [364, 275] on div at bounding box center [366, 247] width 4 height 143
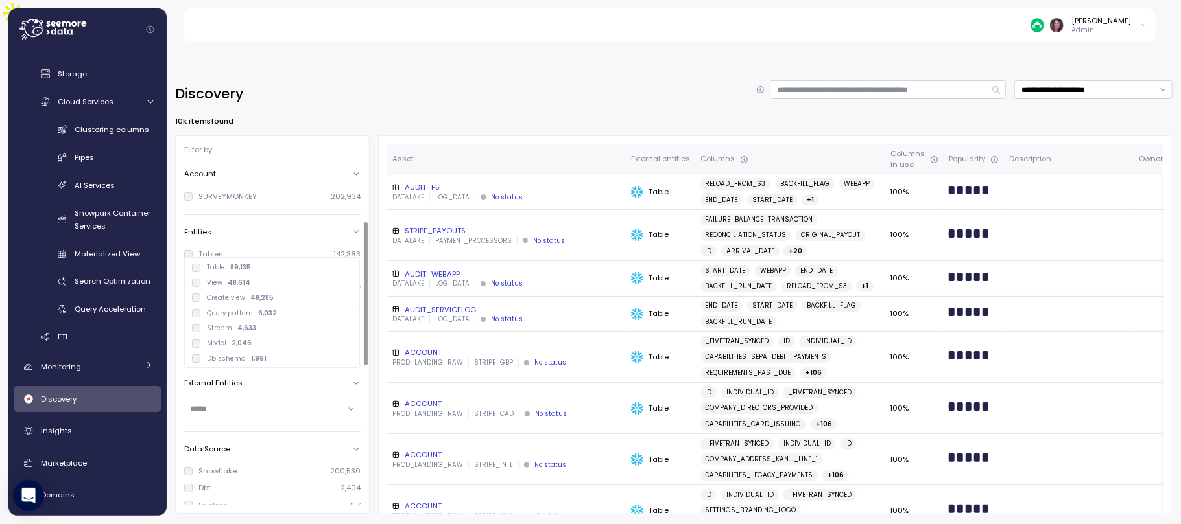
scroll to position [137, 0]
click at [250, 393] on div "Account SURVEYMONKEY 202,934 Entities Tables 142,383 Jobs 54,758 Workflows 2,33…" at bounding box center [276, 430] width 185 height 809
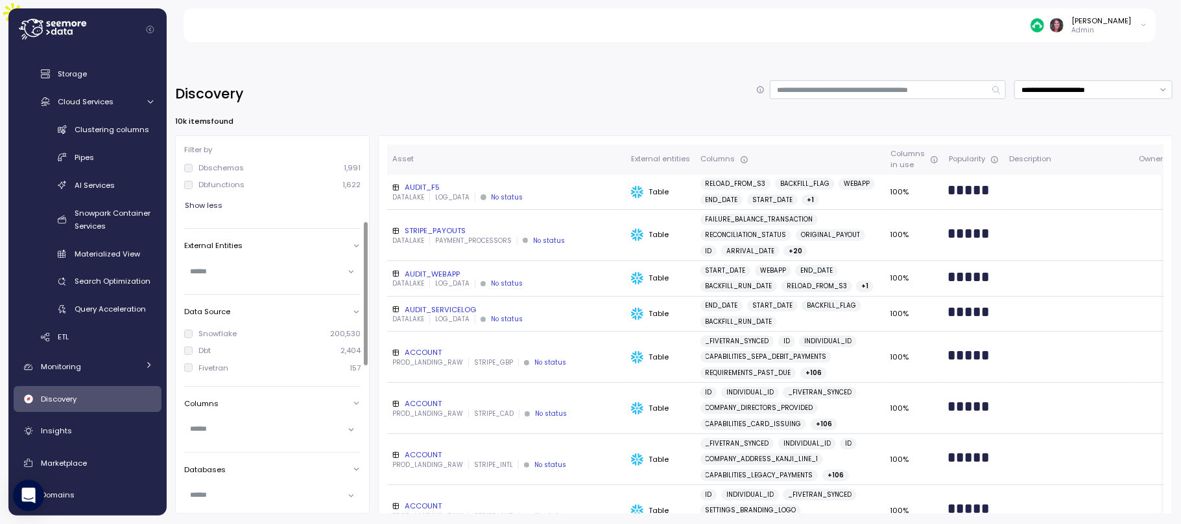
click at [285, 351] on div "Account SURVEYMONKEY 202,934 Entities Tables 142,383 Jobs 54,758 Workflows 2,33…" at bounding box center [276, 430] width 185 height 809
click at [284, 363] on div "Fivetran 157" at bounding box center [272, 368] width 176 height 10
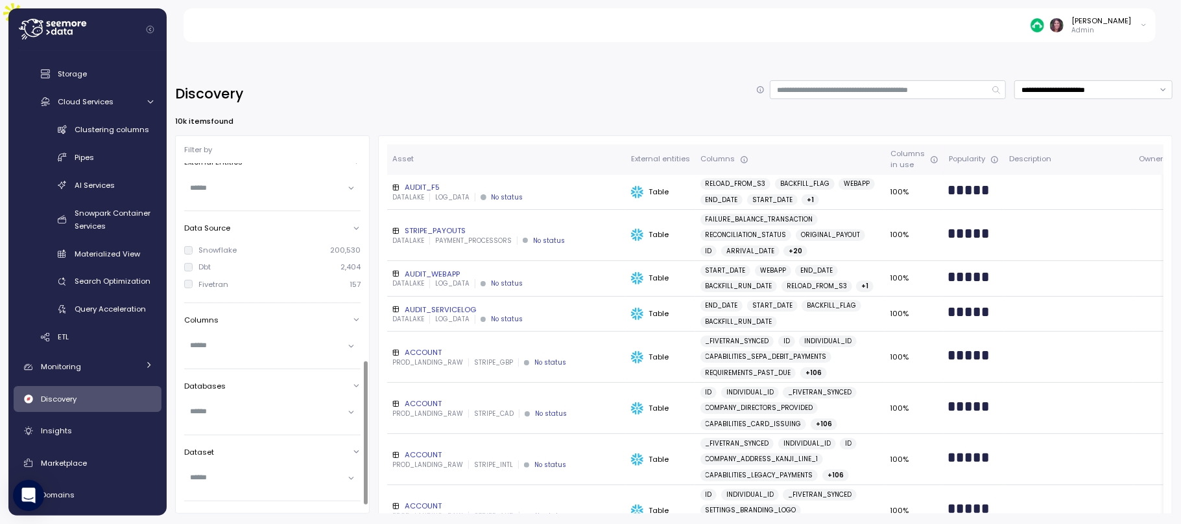
click at [364, 393] on div at bounding box center [366, 433] width 4 height 143
click at [211, 223] on div at bounding box center [272, 232] width 176 height 19
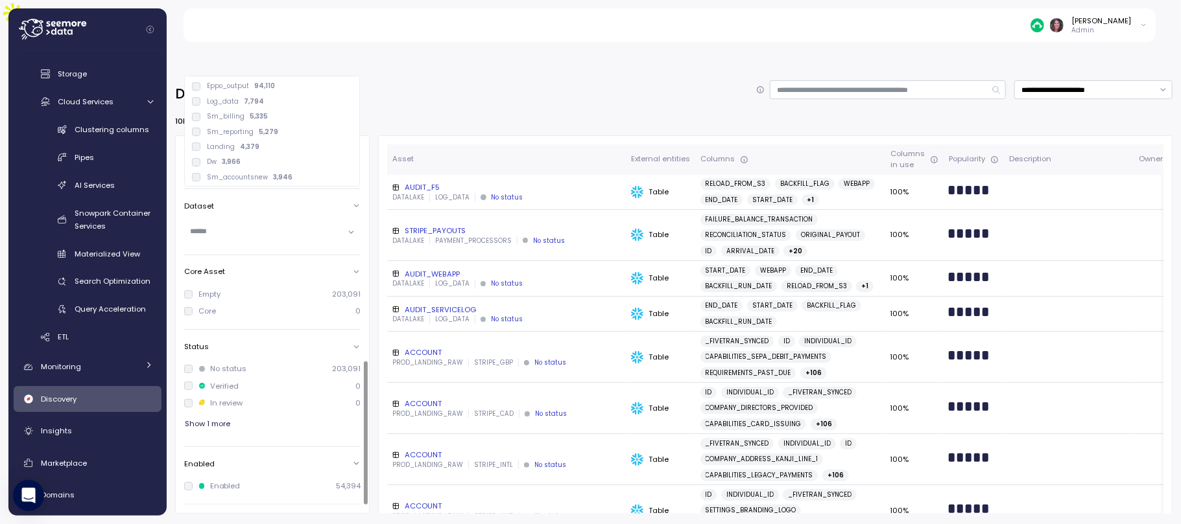
click at [211, 223] on div at bounding box center [272, 232] width 176 height 19
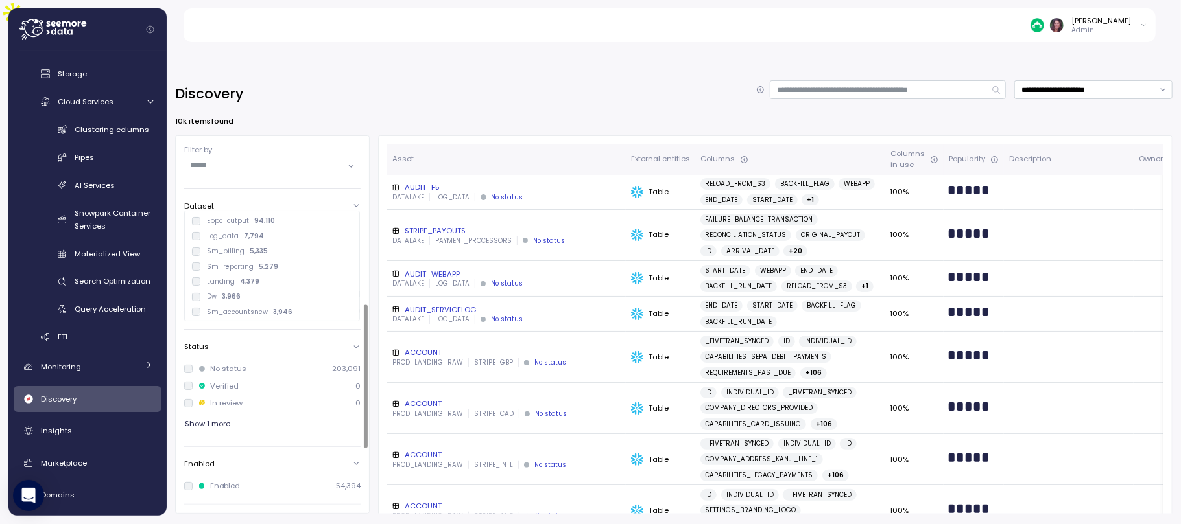
click at [364, 348] on div at bounding box center [366, 376] width 4 height 143
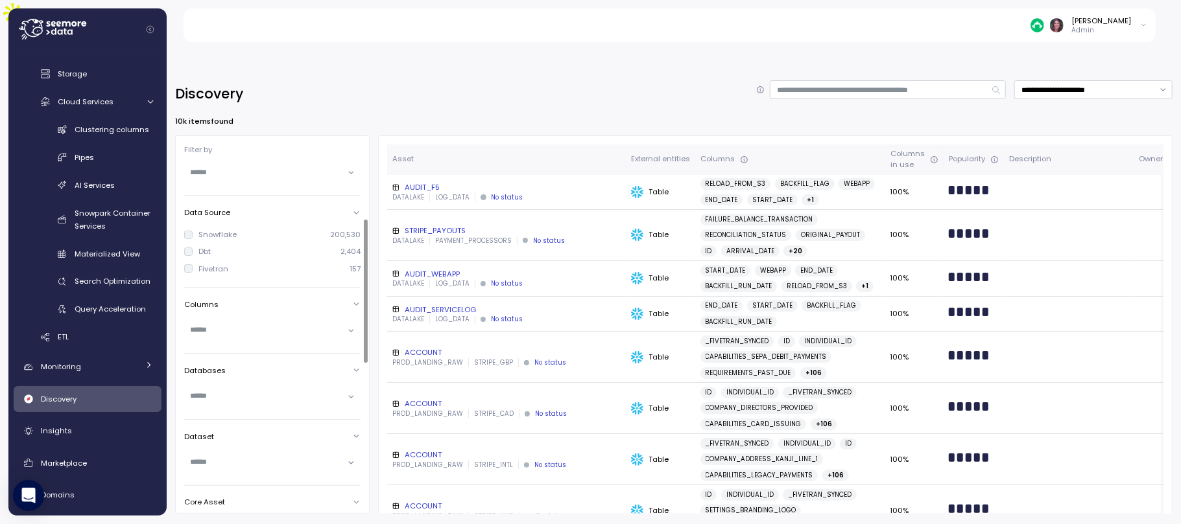
scroll to position [131, 0]
click at [223, 269] on div at bounding box center [272, 278] width 176 height 19
type input "*"
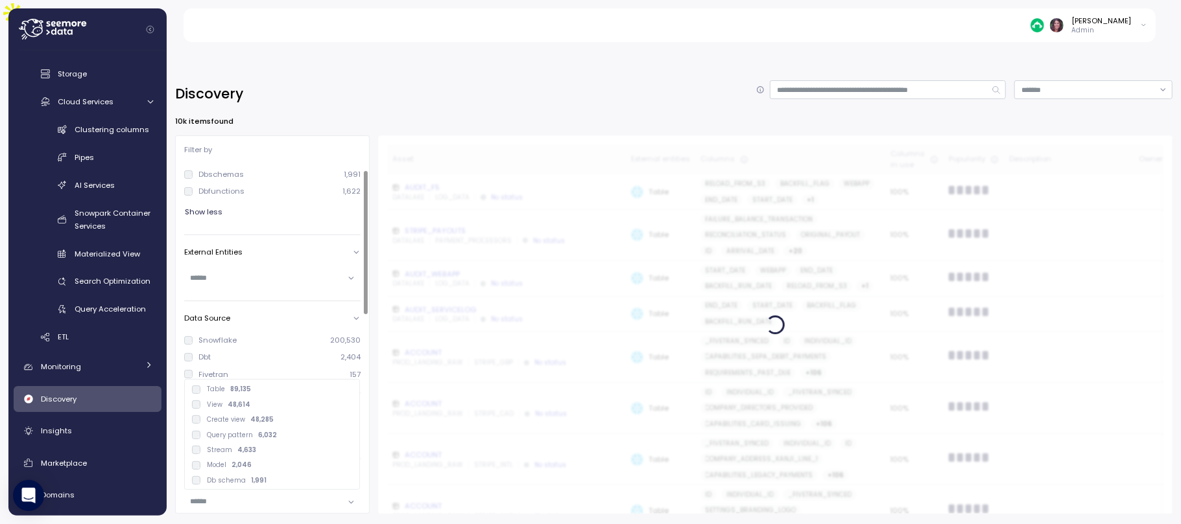
click at [368, 171] on div at bounding box center [366, 242] width 4 height 143
click at [222, 227] on div "Entities" at bounding box center [272, 232] width 176 height 10
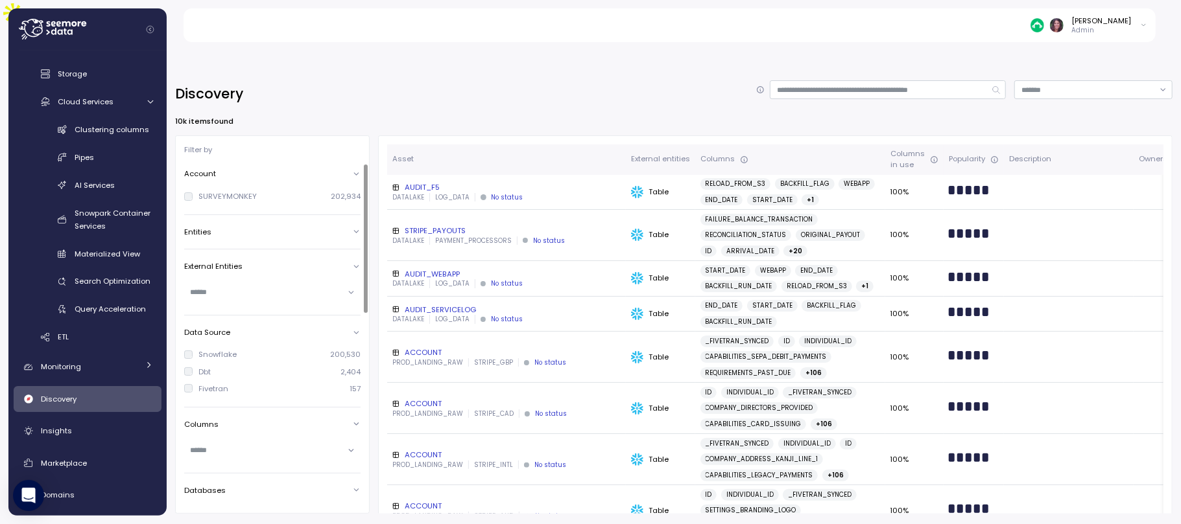
click at [203, 227] on p "Entities" at bounding box center [197, 232] width 27 height 10
click at [189, 249] on div "Tables" at bounding box center [204, 254] width 40 height 10
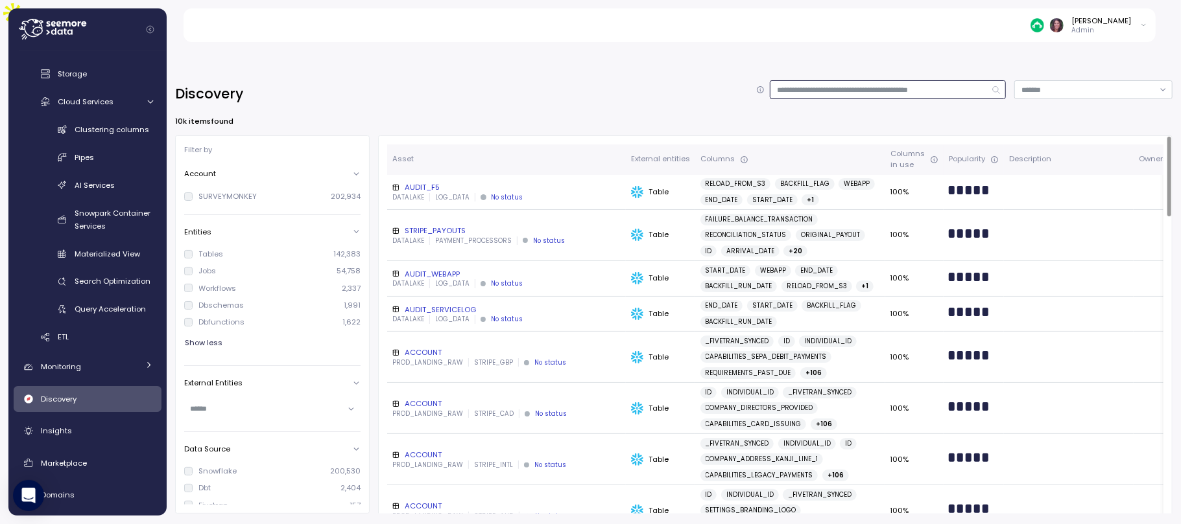
click at [805, 80] on input at bounding box center [888, 89] width 236 height 19
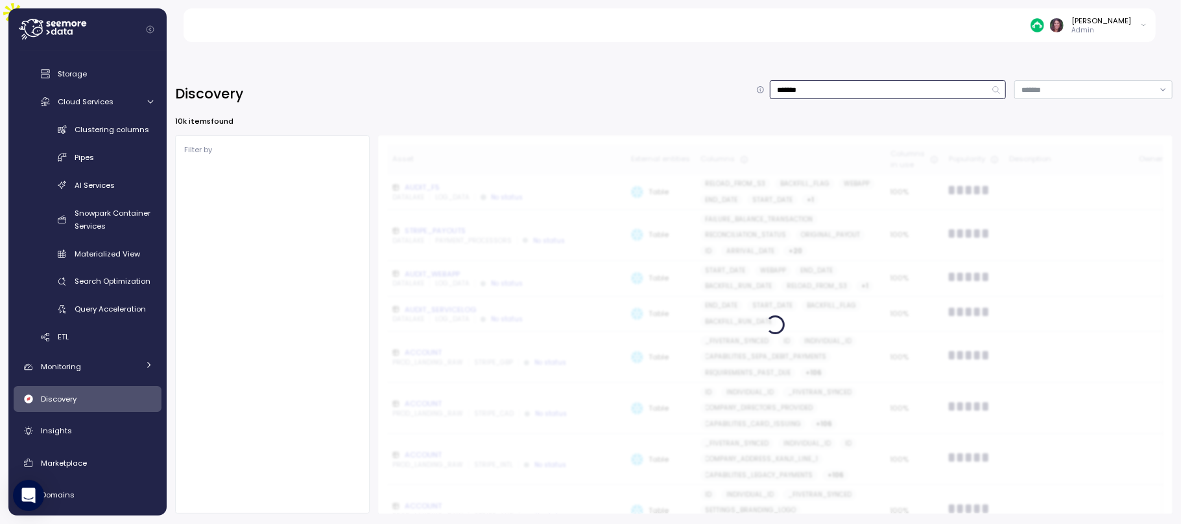
type input "*******"
click at [813, 80] on input "*******" at bounding box center [888, 89] width 236 height 19
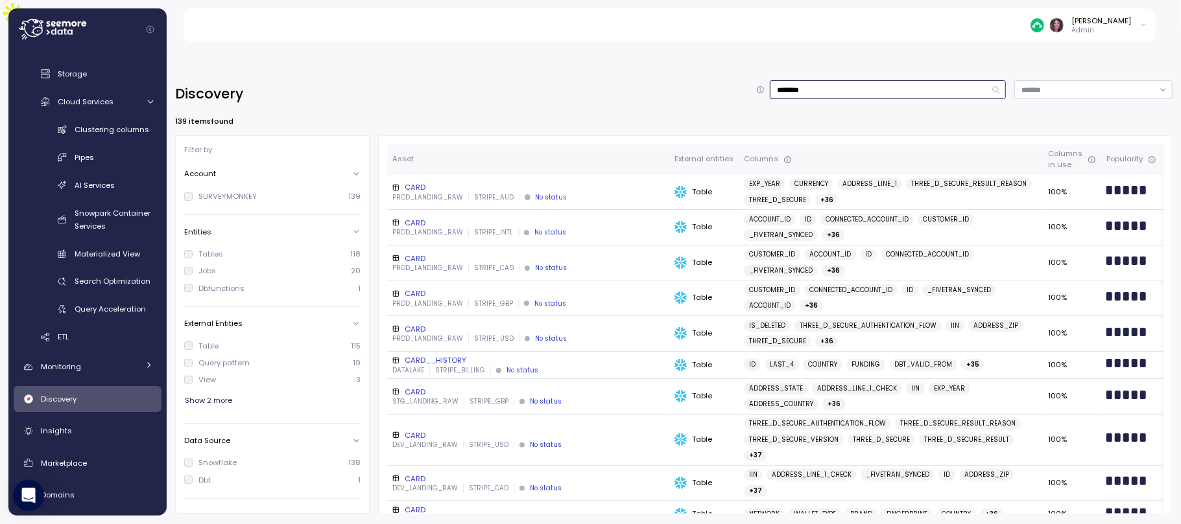
drag, startPoint x: 909, startPoint y: 62, endPoint x: 716, endPoint y: 53, distance: 193.4
click at [716, 80] on div "Discovery *******" at bounding box center [673, 93] width 997 height 27
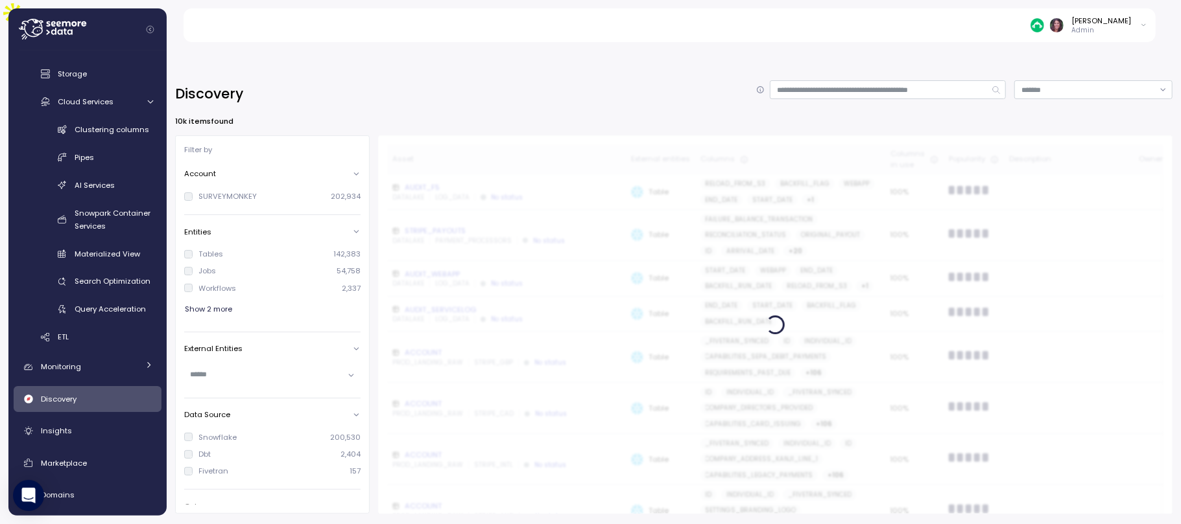
click at [224, 301] on span "Show 2 more" at bounding box center [208, 310] width 47 height 18
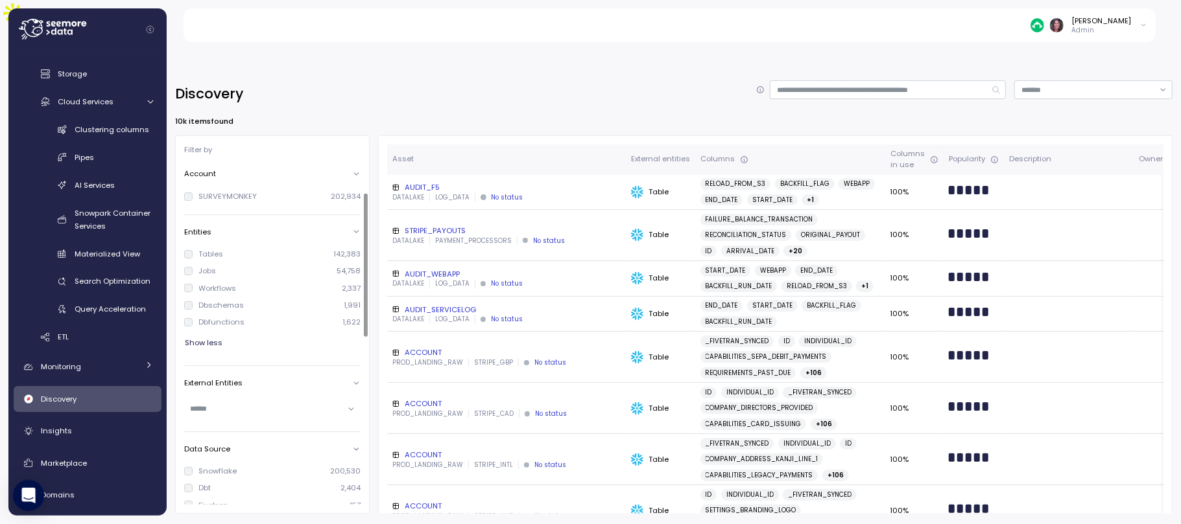
scroll to position [69, 0]
click at [364, 220] on div at bounding box center [366, 265] width 4 height 143
click at [211, 331] on div at bounding box center [272, 340] width 176 height 19
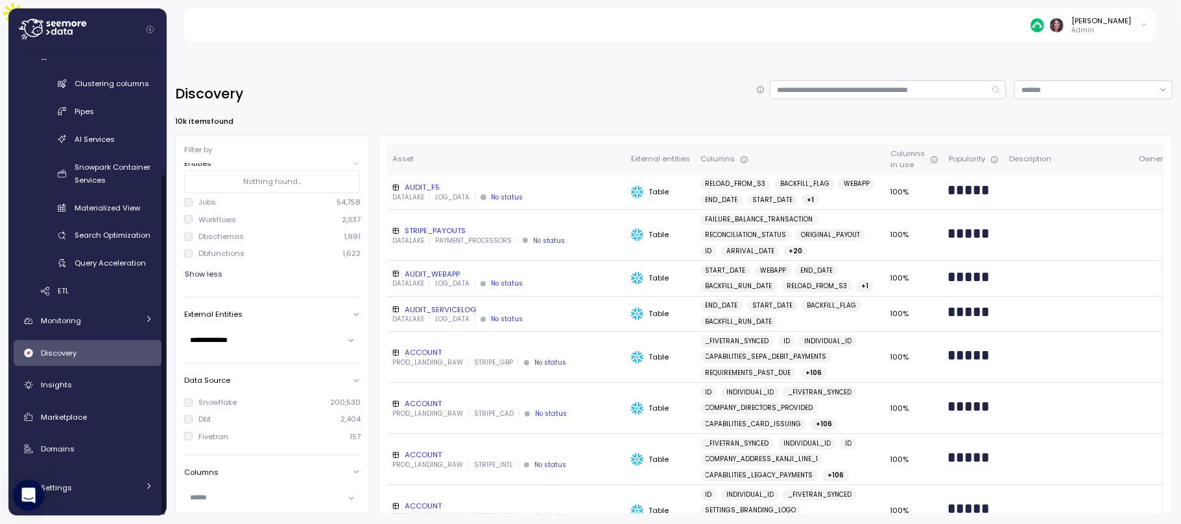
scroll to position [224, 0]
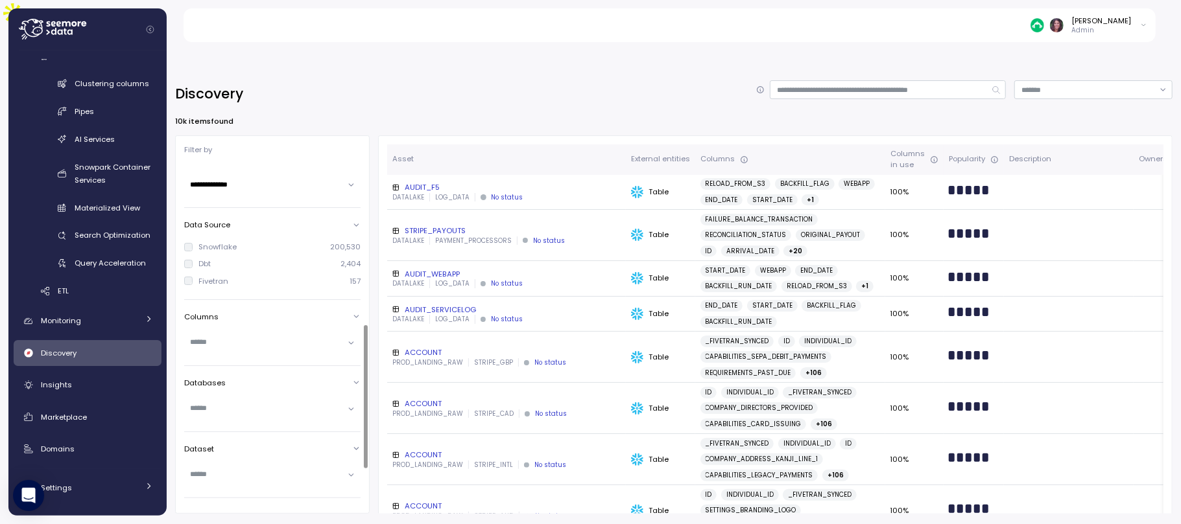
click at [364, 370] on div at bounding box center [366, 396] width 4 height 143
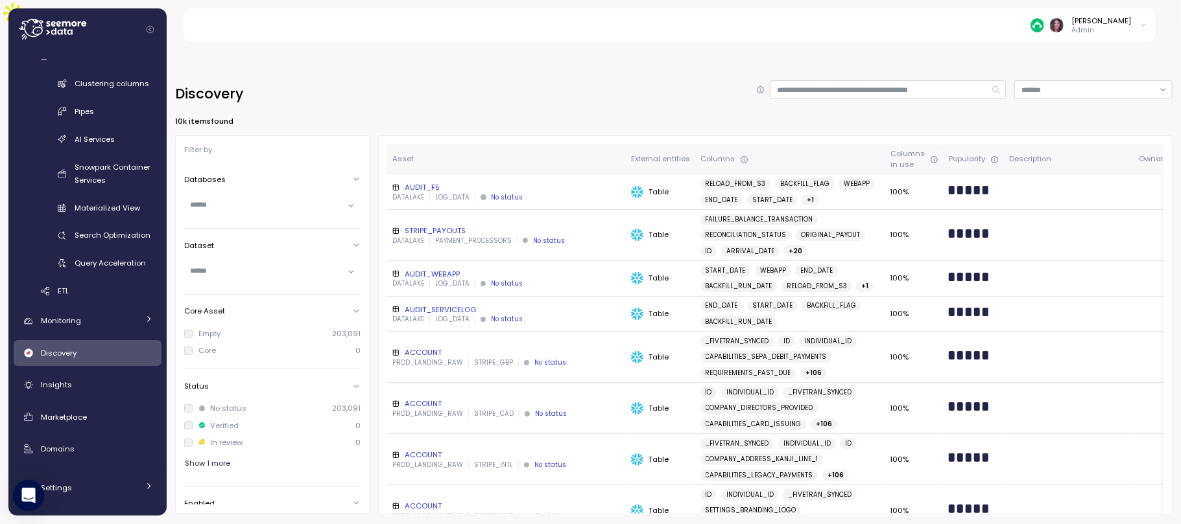
type input "**********"
